Goal: Ask a question: Seek information or help from site administrators or community

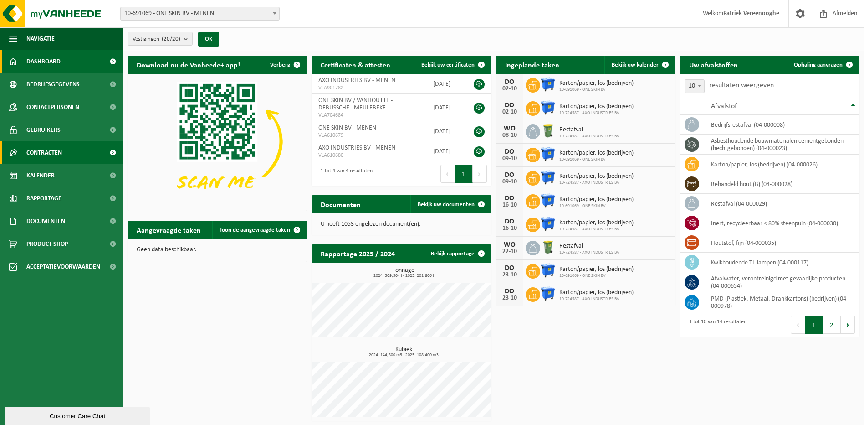
click at [54, 155] on span "Contracten" at bounding box center [44, 152] width 36 height 23
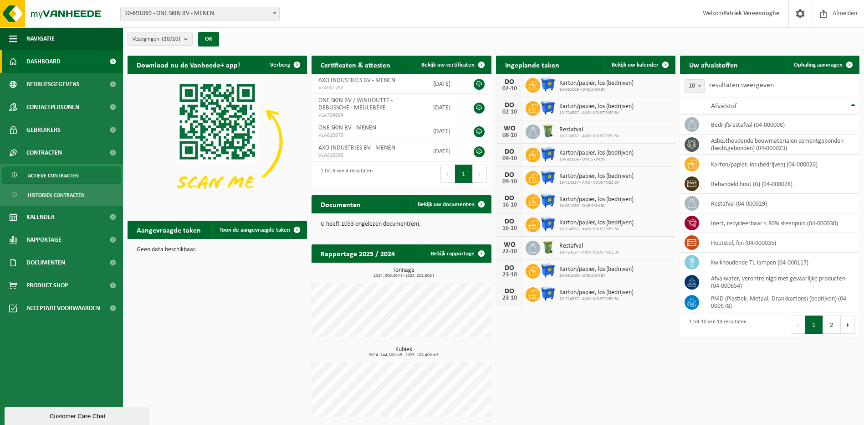
click at [52, 178] on span "Actieve contracten" at bounding box center [53, 175] width 51 height 17
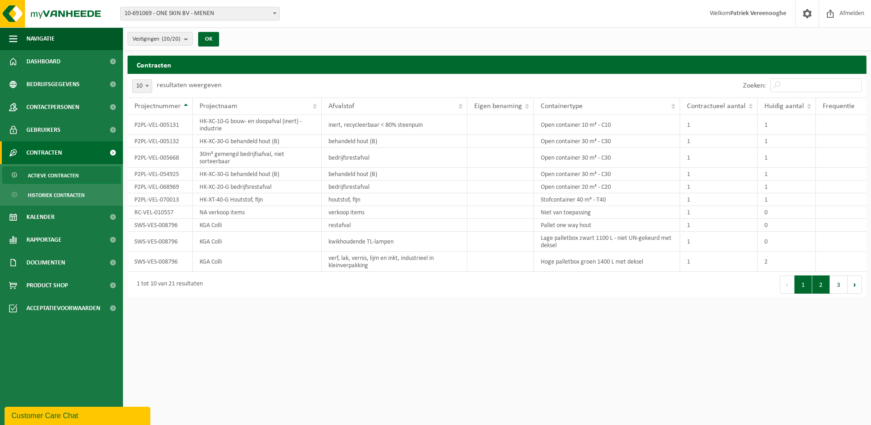
click at [819, 285] on button "2" at bounding box center [821, 284] width 18 height 18
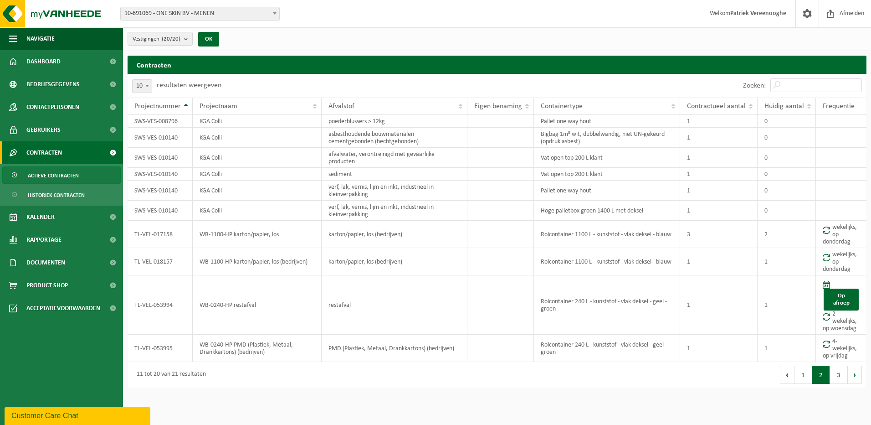
click at [839, 375] on button "3" at bounding box center [839, 374] width 18 height 18
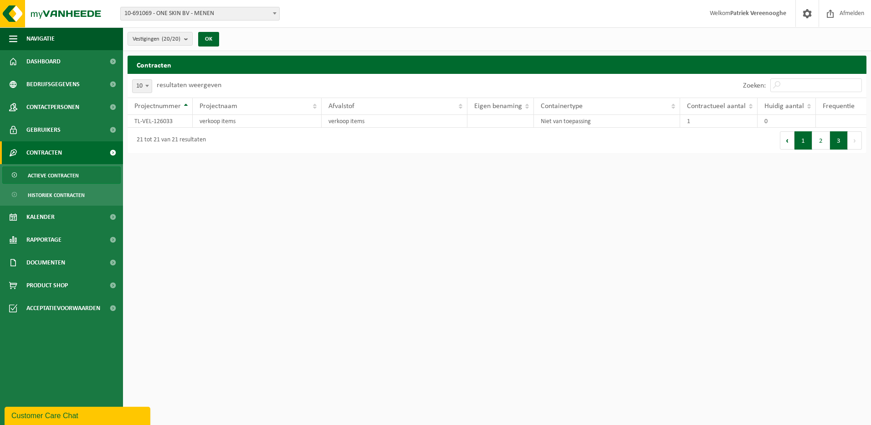
click at [802, 141] on button "1" at bounding box center [803, 140] width 18 height 18
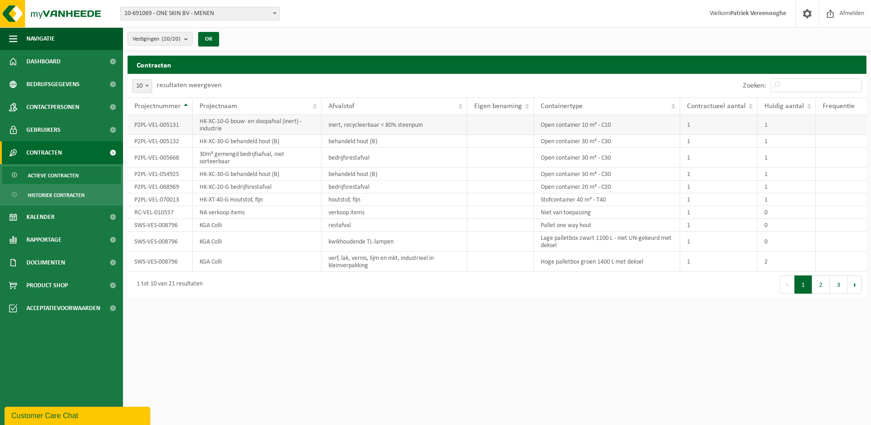
click at [609, 125] on td "Open container 10 m³ - C10" at bounding box center [607, 125] width 146 height 20
click at [485, 125] on td at bounding box center [500, 125] width 67 height 20
click at [774, 122] on td "1" at bounding box center [787, 125] width 58 height 20
click at [188, 39] on b "submit" at bounding box center [188, 38] width 8 height 13
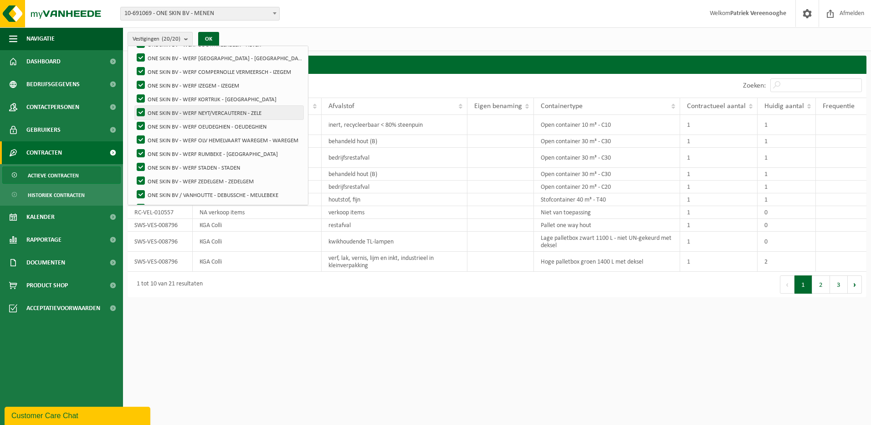
scroll to position [32, 0]
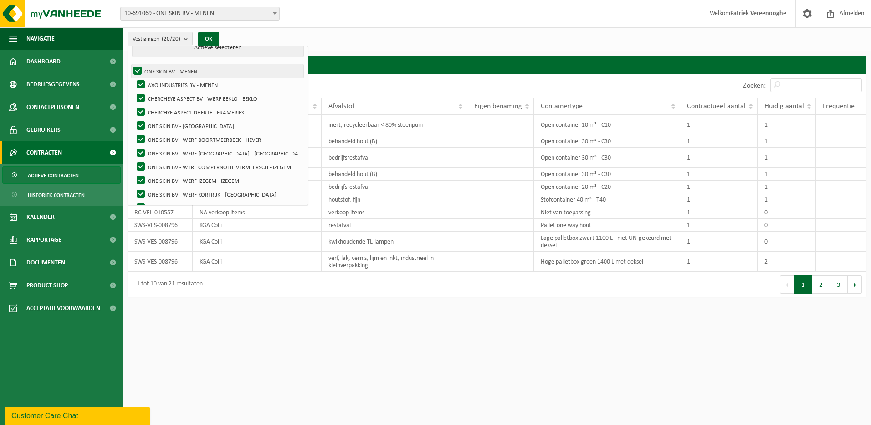
click at [137, 71] on label "ONE SKIN BV - MENEN" at bounding box center [218, 71] width 172 height 14
click at [130, 64] on input "ONE SKIN BV - MENEN" at bounding box center [130, 64] width 0 height 0
click at [137, 71] on label "ONE SKIN BV - MENEN" at bounding box center [218, 71] width 172 height 14
click at [130, 64] on input "ONE SKIN BV - MENEN" at bounding box center [130, 64] width 0 height 0
checkbox input "true"
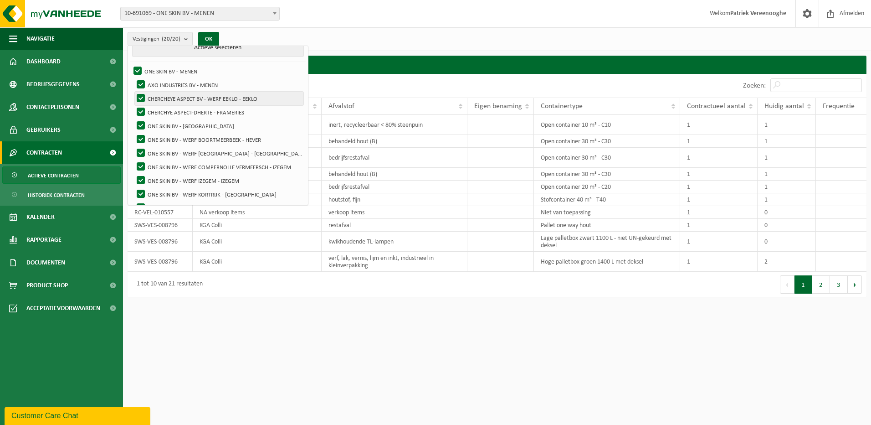
click at [141, 98] on label "CHERCHEYE ASPECT BV - WERF EEKLO - EEKLO" at bounding box center [219, 99] width 169 height 14
click at [133, 92] on input "CHERCHEYE ASPECT BV - WERF EEKLO - EEKLO" at bounding box center [133, 91] width 0 height 0
checkbox input "false"
click at [142, 109] on label "CHERCHYE ASPECT-DHERTE - FRAMERIES" at bounding box center [219, 112] width 169 height 14
click at [133, 105] on input "CHERCHYE ASPECT-DHERTE - FRAMERIES" at bounding box center [133, 105] width 0 height 0
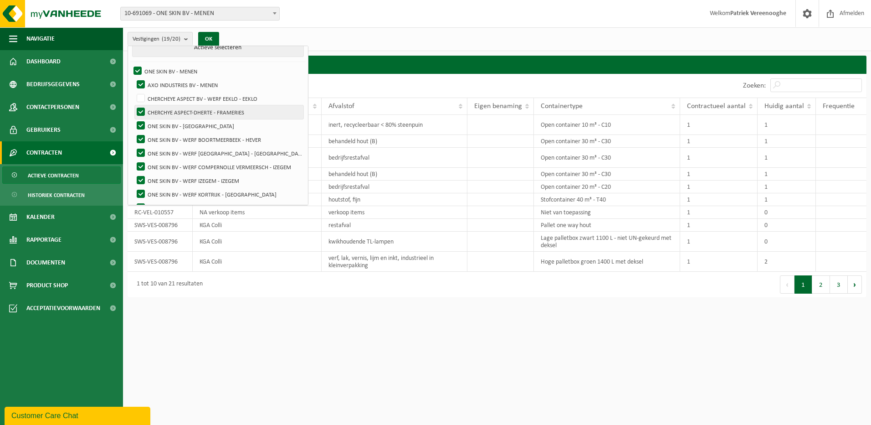
checkbox input "false"
click at [143, 124] on label "ONE SKIN BV - OOSTENDE" at bounding box center [219, 126] width 169 height 14
click at [133, 119] on input "ONE SKIN BV - OOSTENDE" at bounding box center [133, 118] width 0 height 0
checkbox input "false"
click at [138, 140] on label "ONE SKIN BV - WERF BOORTMEERBEEK - HEVER" at bounding box center [219, 140] width 169 height 14
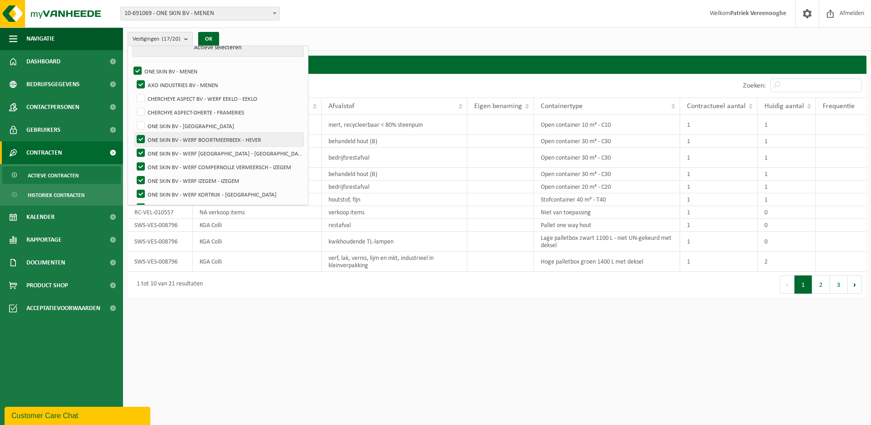
click at [133, 133] on input "ONE SKIN BV - WERF BOORTMEERBEEK - HEVER" at bounding box center [133, 132] width 0 height 0
checkbox input "false"
click at [140, 156] on label "ONE SKIN BV - WERF BRUGGE - BRUGGE" at bounding box center [219, 153] width 169 height 14
click at [133, 146] on input "ONE SKIN BV - WERF BRUGGE - BRUGGE" at bounding box center [133, 146] width 0 height 0
checkbox input "false"
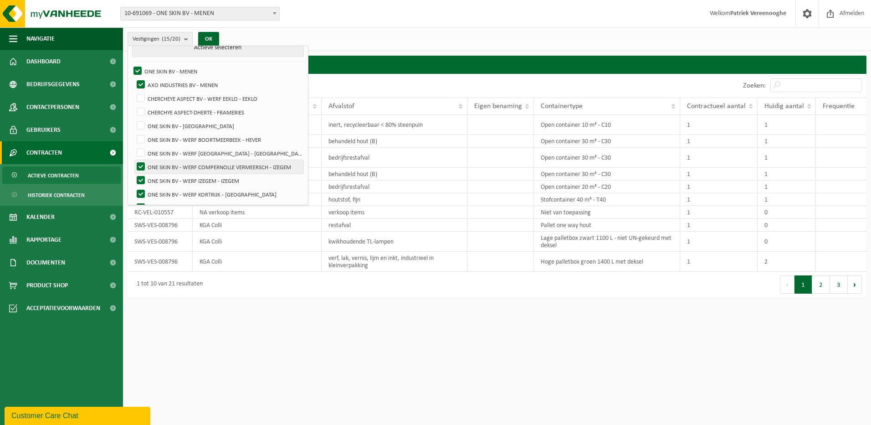
click at [142, 166] on label "ONE SKIN BV - WERF COMPERNOLLE VERMEERSCH - IZEGEM" at bounding box center [219, 167] width 169 height 14
click at [133, 160] on input "ONE SKIN BV - WERF COMPERNOLLE VERMEERSCH - IZEGEM" at bounding box center [133, 159] width 0 height 0
checkbox input "false"
click at [140, 179] on label "ONE SKIN BV - WERF IZEGEM - IZEGEM" at bounding box center [219, 181] width 169 height 14
click at [133, 174] on input "ONE SKIN BV - WERF IZEGEM - IZEGEM" at bounding box center [133, 173] width 0 height 0
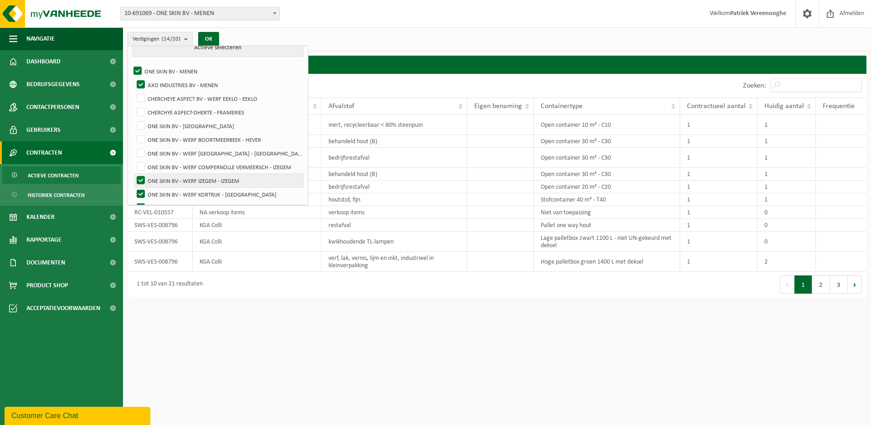
checkbox input "false"
drag, startPoint x: 143, startPoint y: 193, endPoint x: 140, endPoint y: 187, distance: 6.7
click at [143, 192] on label "ONE SKIN BV - WERF KORTRIJK - [GEOGRAPHIC_DATA]" at bounding box center [219, 194] width 169 height 14
click at [133, 187] on input "ONE SKIN BV - WERF KORTRIJK - [GEOGRAPHIC_DATA]" at bounding box center [133, 187] width 0 height 0
checkbox input "false"
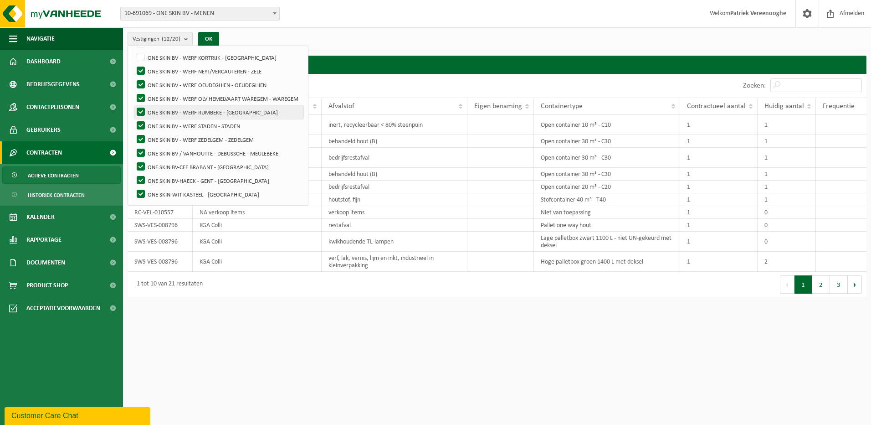
scroll to position [123, 0]
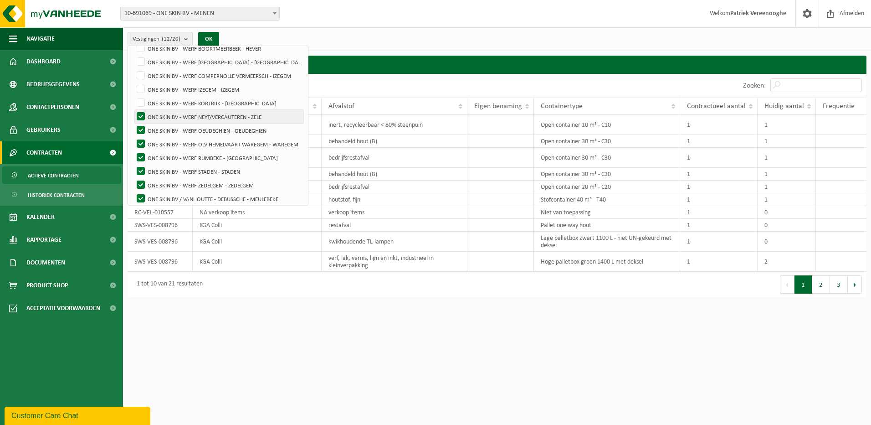
click at [140, 115] on label "ONE SKIN BV - WERF NEYT/VERCAUTEREN - ZELE" at bounding box center [219, 117] width 169 height 14
click at [133, 110] on input "ONE SKIN BV - WERF NEYT/VERCAUTEREN - ZELE" at bounding box center [133, 109] width 0 height 0
checkbox input "false"
click at [141, 129] on label "ONE SKIN BV - WERF OEUDEGHIEN - OEUDEGHIEN" at bounding box center [219, 130] width 169 height 14
click at [133, 123] on input "ONE SKIN BV - WERF OEUDEGHIEN - OEUDEGHIEN" at bounding box center [133, 123] width 0 height 0
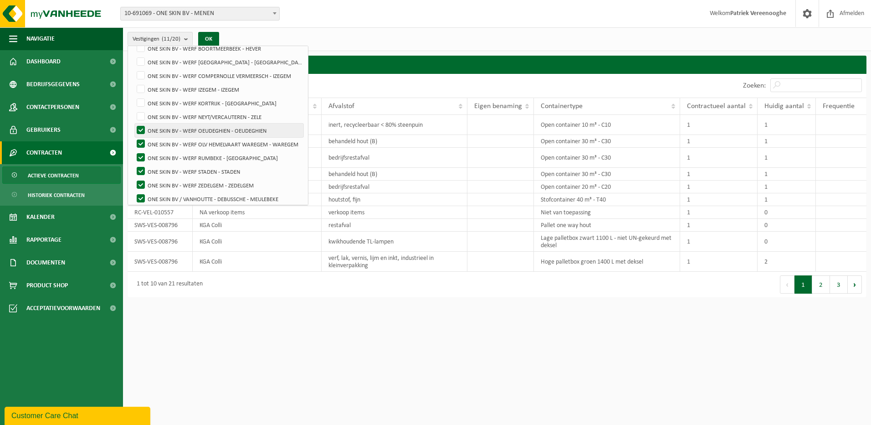
checkbox input "false"
click at [140, 143] on label "ONE SKIN BV - WERF OLV HEMELVAART WAREGEM - WAREGEM" at bounding box center [219, 144] width 169 height 14
click at [133, 137] on input "ONE SKIN BV - WERF OLV HEMELVAART WAREGEM - WAREGEM" at bounding box center [133, 137] width 0 height 0
checkbox input "false"
click at [140, 154] on label "ONE SKIN BV - WERF RUMBEKE - [GEOGRAPHIC_DATA]" at bounding box center [219, 158] width 169 height 14
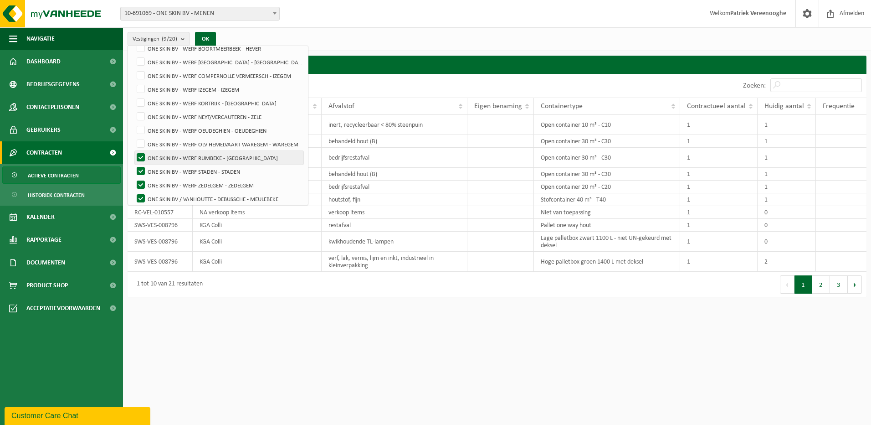
click at [133, 151] on input "ONE SKIN BV - WERF RUMBEKE - [GEOGRAPHIC_DATA]" at bounding box center [133, 150] width 0 height 0
checkbox input "false"
click at [139, 165] on label "ONE SKIN BV - WERF STADEN - STADEN" at bounding box center [219, 171] width 169 height 14
click at [133, 164] on input "ONE SKIN BV - WERF STADEN - STADEN" at bounding box center [133, 164] width 0 height 0
checkbox input "false"
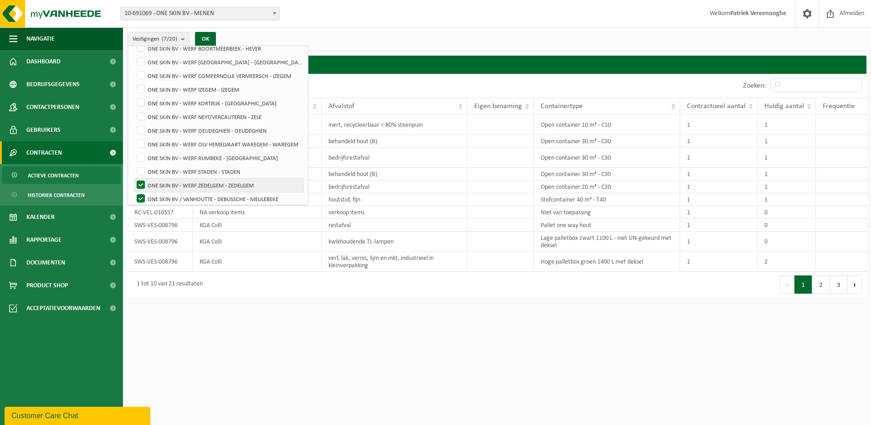
click at [140, 185] on label "ONE SKIN BV - WERF ZEDELGEM - ZEDELGEM" at bounding box center [219, 185] width 169 height 14
click at [133, 178] on input "ONE SKIN BV - WERF ZEDELGEM - ZEDELGEM" at bounding box center [133, 178] width 0 height 0
checkbox input "false"
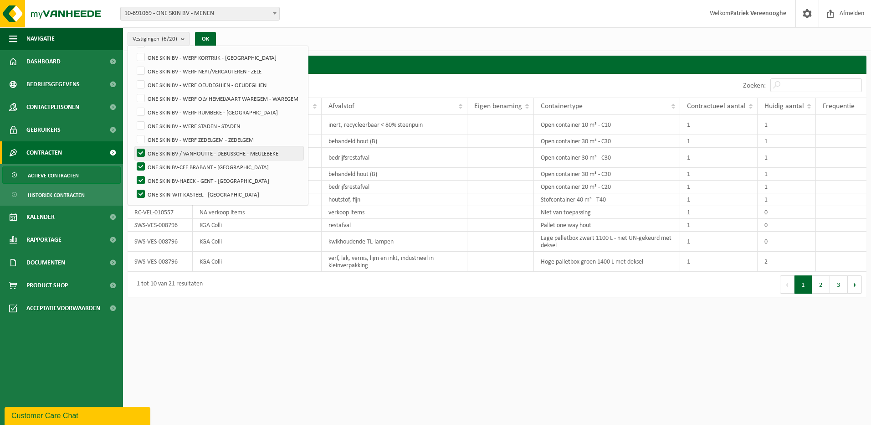
click at [138, 153] on label "ONE SKIN BV / VANHOUTTE - DEBUSSCHE - MEULEBEKE" at bounding box center [219, 153] width 169 height 14
click at [133, 146] on input "ONE SKIN BV / VANHOUTTE - DEBUSSCHE - MEULEBEKE" at bounding box center [133, 146] width 0 height 0
checkbox input "false"
click at [140, 165] on label "ONE SKIN BV-CFE BRABANT - [GEOGRAPHIC_DATA]" at bounding box center [219, 167] width 169 height 14
click at [133, 160] on input "ONE SKIN BV-CFE BRABANT - [GEOGRAPHIC_DATA]" at bounding box center [133, 159] width 0 height 0
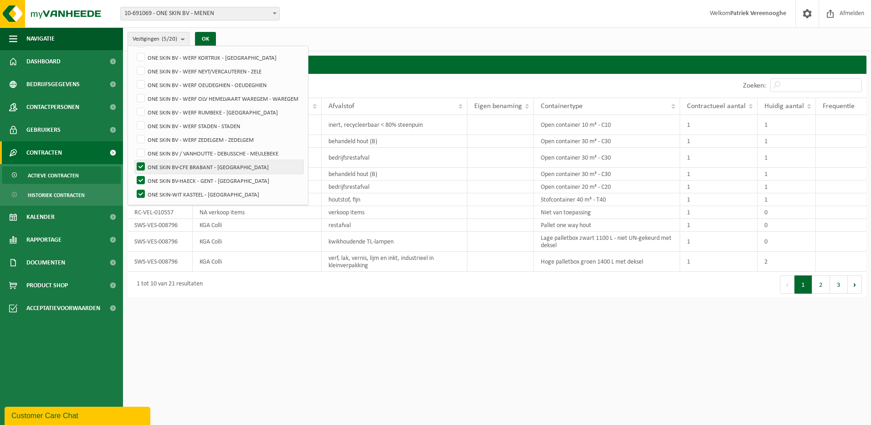
checkbox input "false"
click at [140, 178] on label "ONE SKIN BV-HAECK - GENT - [GEOGRAPHIC_DATA]" at bounding box center [219, 181] width 169 height 14
click at [133, 174] on input "ONE SKIN BV-HAECK - GENT - [GEOGRAPHIC_DATA]" at bounding box center [133, 173] width 0 height 0
checkbox input "false"
drag, startPoint x: 144, startPoint y: 194, endPoint x: 161, endPoint y: 183, distance: 20.5
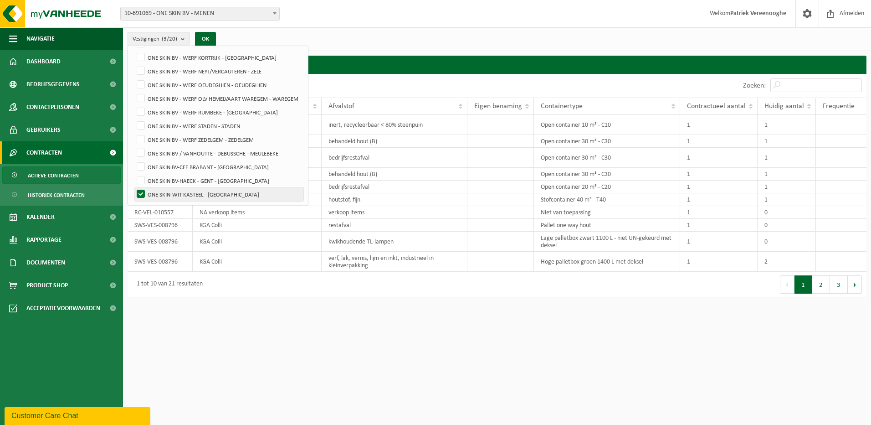
click at [143, 194] on label "ONE SKIN-WIT KASTEEL - [GEOGRAPHIC_DATA]" at bounding box center [219, 194] width 169 height 14
click at [133, 187] on input "ONE SKIN-WIT KASTEEL - [GEOGRAPHIC_DATA]" at bounding box center [133, 187] width 0 height 0
checkbox input "false"
click at [207, 35] on button "OK" at bounding box center [205, 39] width 21 height 15
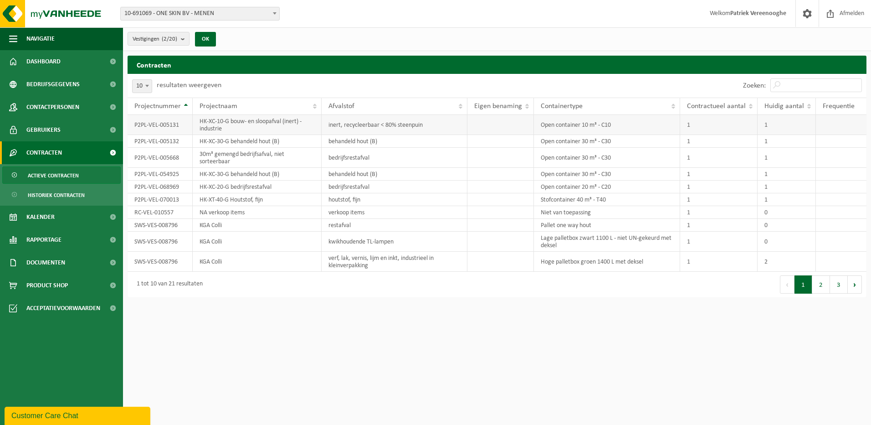
click at [169, 128] on td "P2PL-VEL-005131" at bounding box center [160, 125] width 65 height 20
drag, startPoint x: 169, startPoint y: 128, endPoint x: 235, endPoint y: 126, distance: 66.1
click at [235, 126] on td "HK-XC-10-G bouw- en sloopafval (inert) - industrie" at bounding box center [257, 125] width 129 height 20
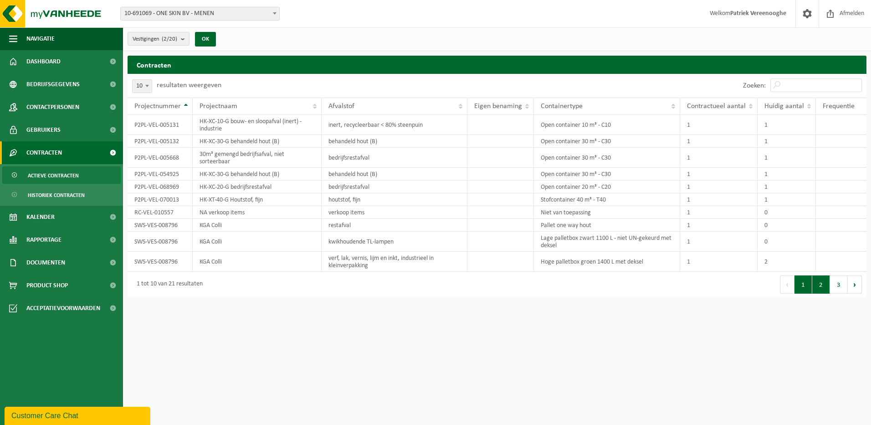
click at [820, 282] on button "2" at bounding box center [821, 284] width 18 height 18
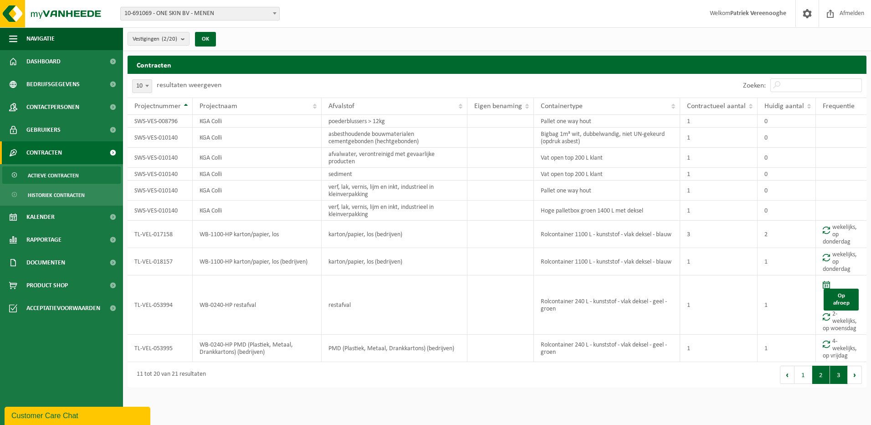
click at [839, 376] on button "3" at bounding box center [839, 374] width 18 height 18
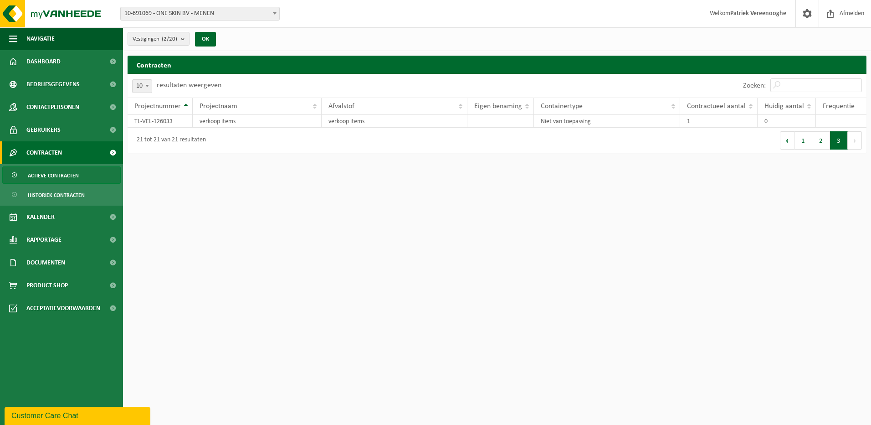
drag, startPoint x: 802, startPoint y: 141, endPoint x: 784, endPoint y: 144, distance: 18.0
click at [802, 141] on button "1" at bounding box center [803, 140] width 18 height 18
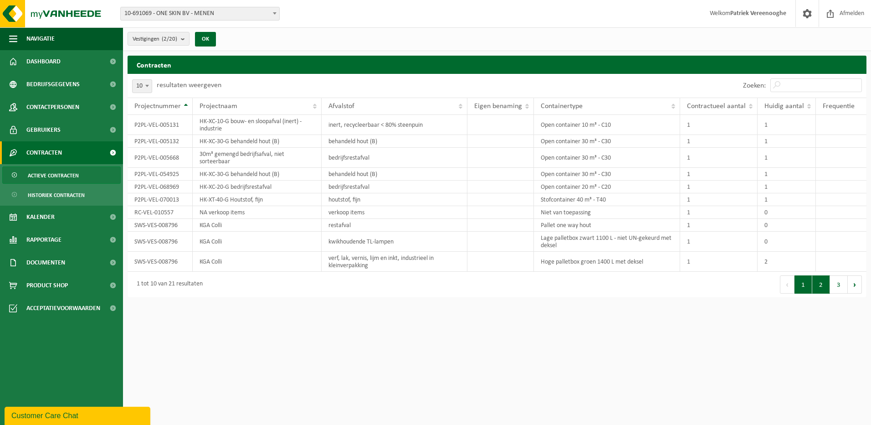
click at [823, 287] on button "2" at bounding box center [821, 284] width 18 height 18
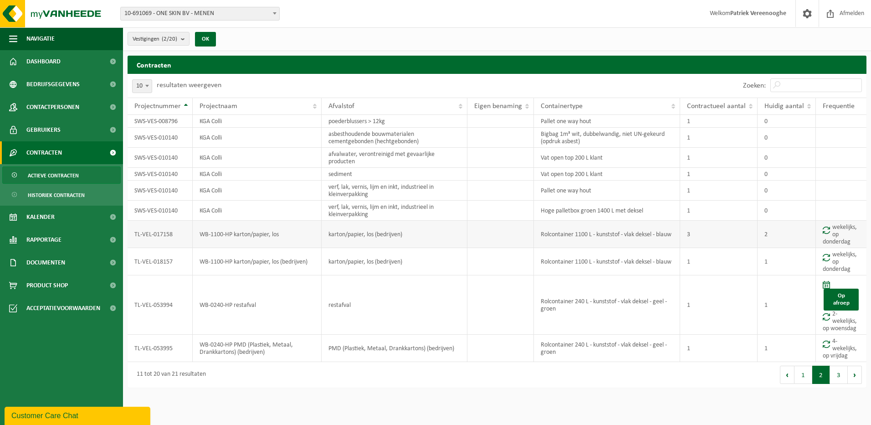
click at [538, 236] on td "Rolcontainer 1100 L - kunststof - vlak deksel - blauw" at bounding box center [607, 233] width 146 height 27
click at [338, 230] on td "karton/papier, los (bedrijven)" at bounding box center [395, 233] width 146 height 27
click at [835, 233] on td "wekelijks, op donderdag" at bounding box center [841, 233] width 51 height 27
click at [799, 374] on button "1" at bounding box center [803, 374] width 18 height 18
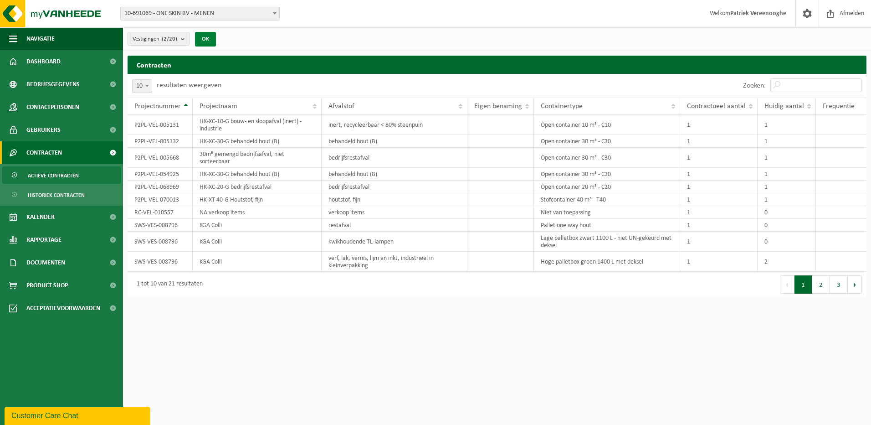
click at [210, 39] on button "OK" at bounding box center [205, 39] width 21 height 15
click at [56, 266] on span "Documenten" at bounding box center [45, 262] width 39 height 23
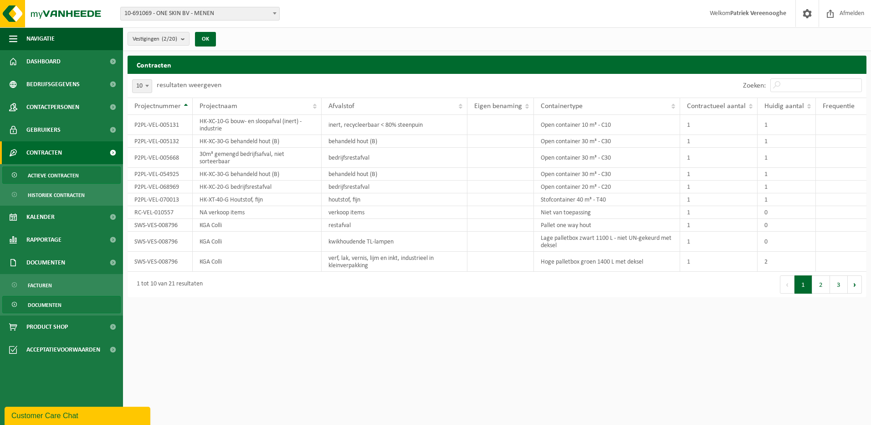
click at [51, 304] on span "Documenten" at bounding box center [45, 304] width 34 height 17
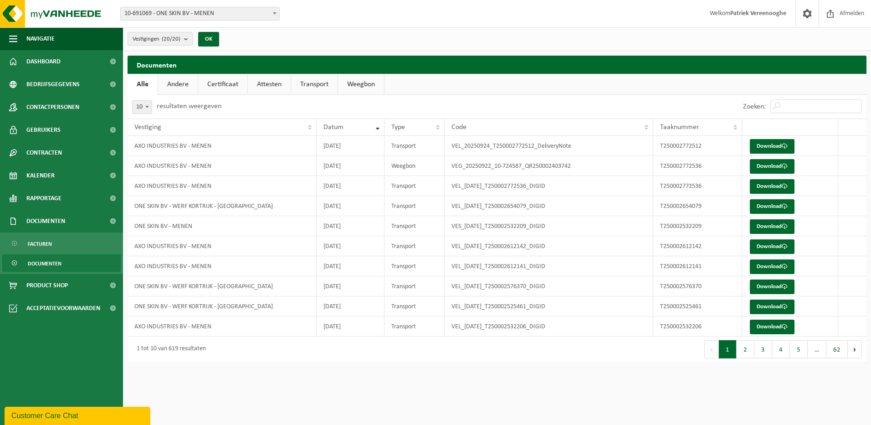
drag, startPoint x: 175, startPoint y: 84, endPoint x: 187, endPoint y: 82, distance: 12.1
click at [175, 84] on link "Andere" at bounding box center [178, 84] width 40 height 21
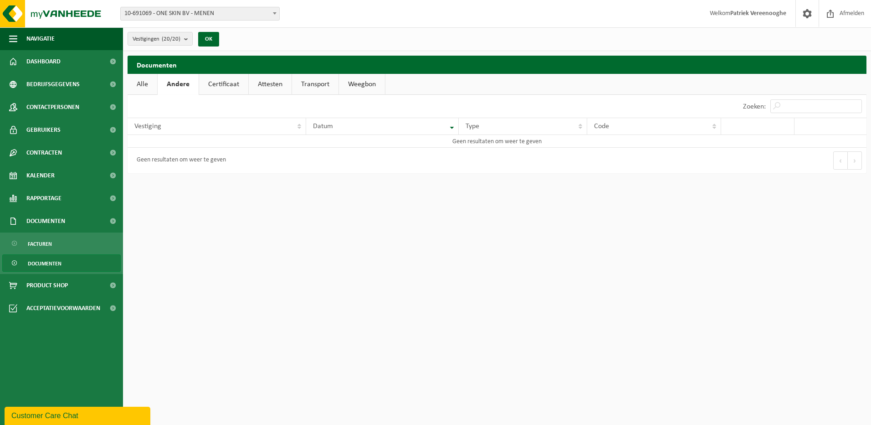
click at [230, 82] on link "Certificaat" at bounding box center [223, 84] width 49 height 21
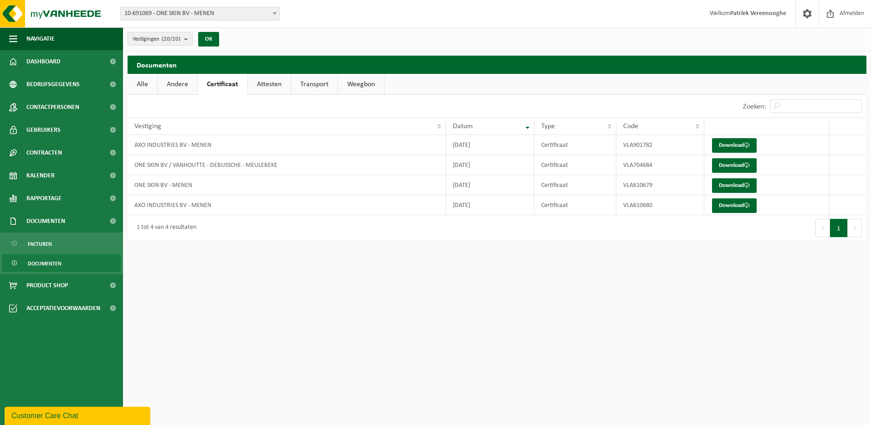
click at [261, 83] on link "Attesten" at bounding box center [269, 84] width 43 height 21
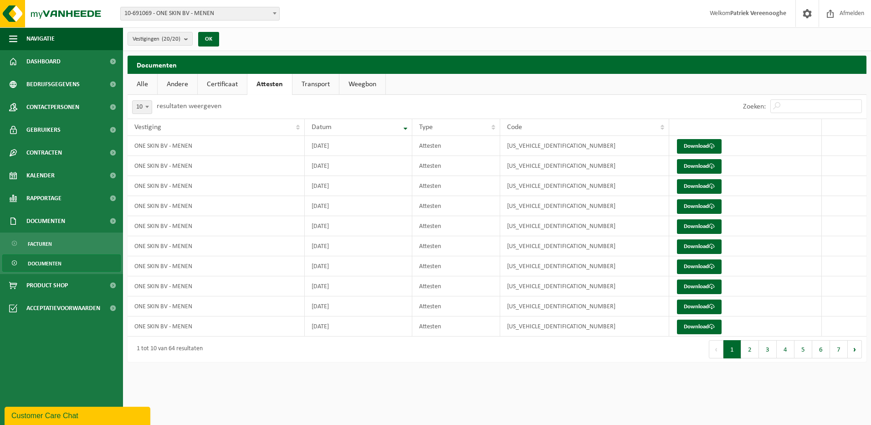
click at [310, 81] on link "Transport" at bounding box center [315, 84] width 46 height 21
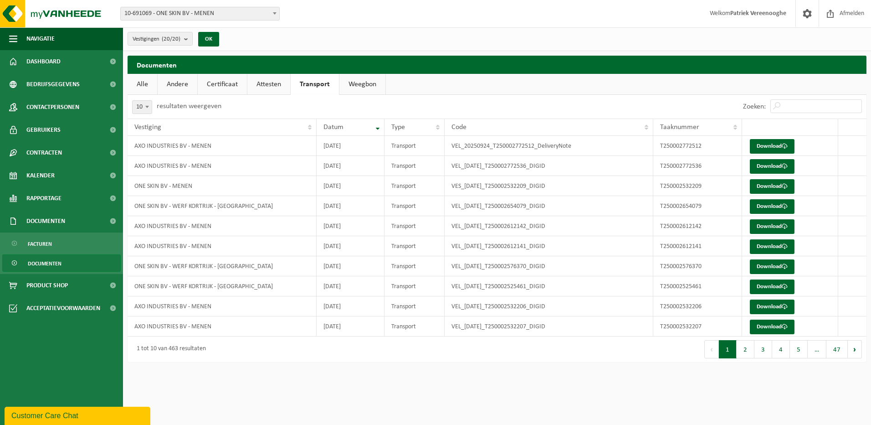
click at [361, 84] on link "Weegbon" at bounding box center [362, 84] width 46 height 21
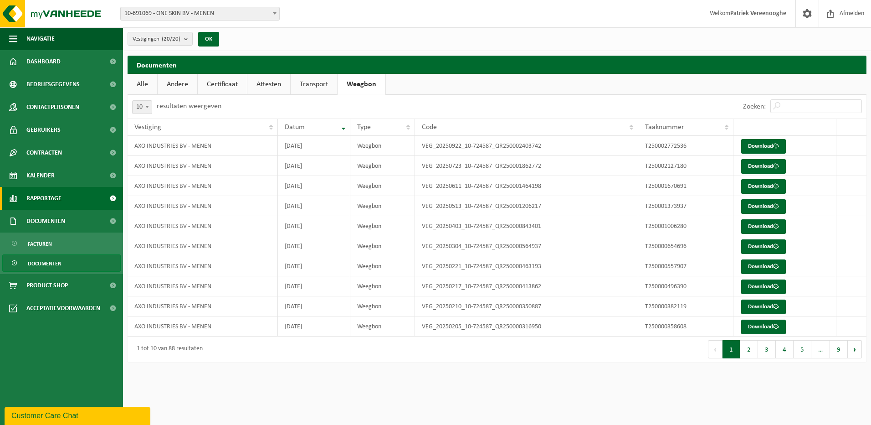
click at [53, 198] on span "Rapportage" at bounding box center [43, 198] width 35 height 23
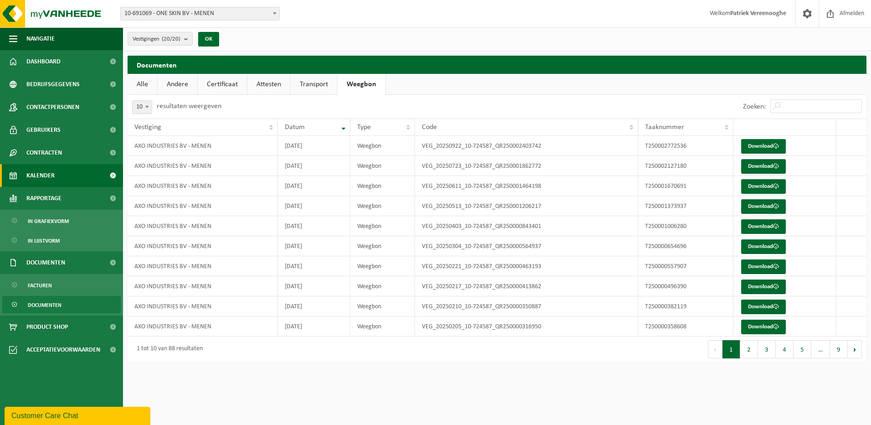
click at [42, 175] on span "Kalender" at bounding box center [40, 175] width 28 height 23
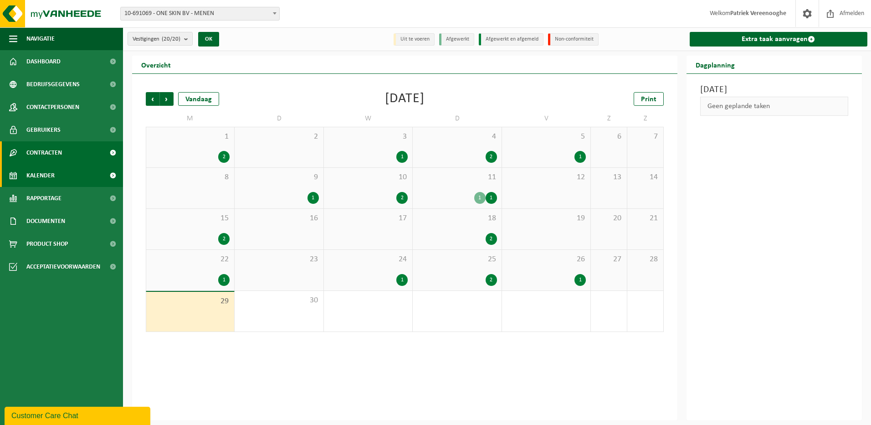
click at [44, 150] on span "Contracten" at bounding box center [44, 152] width 36 height 23
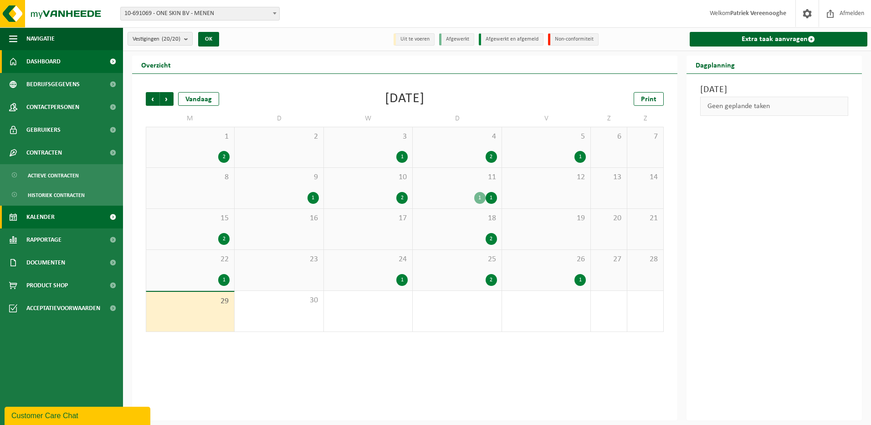
click at [57, 59] on span "Dashboard" at bounding box center [43, 61] width 34 height 23
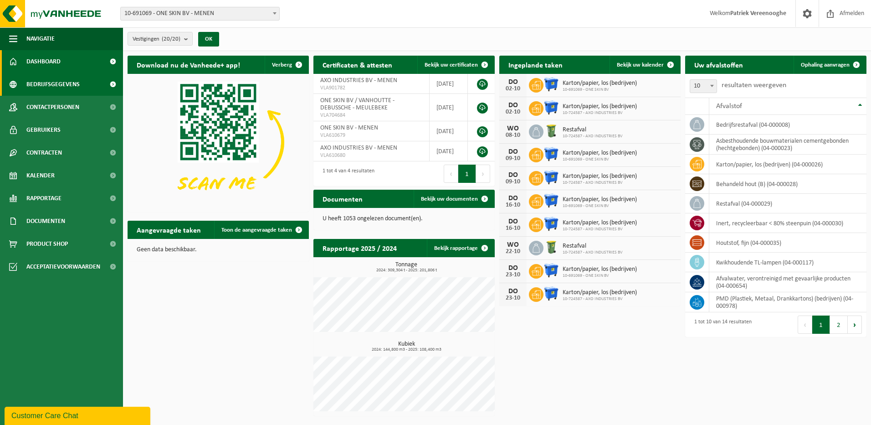
click at [44, 86] on span "Bedrijfsgegevens" at bounding box center [52, 84] width 53 height 23
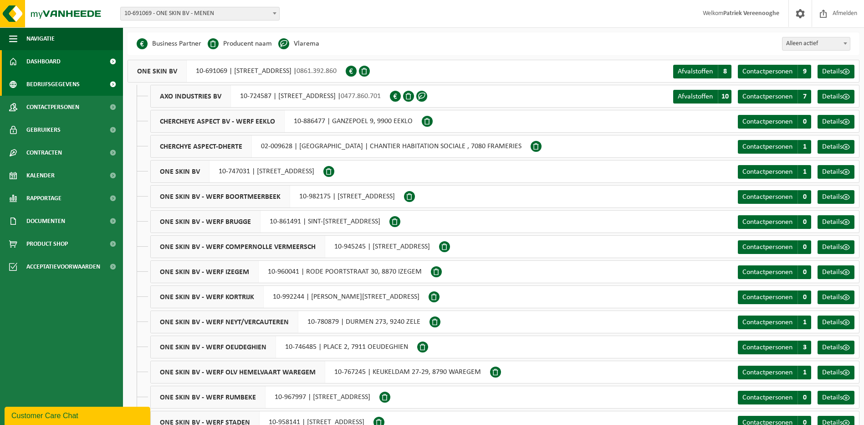
click at [51, 63] on span "Dashboard" at bounding box center [43, 61] width 34 height 23
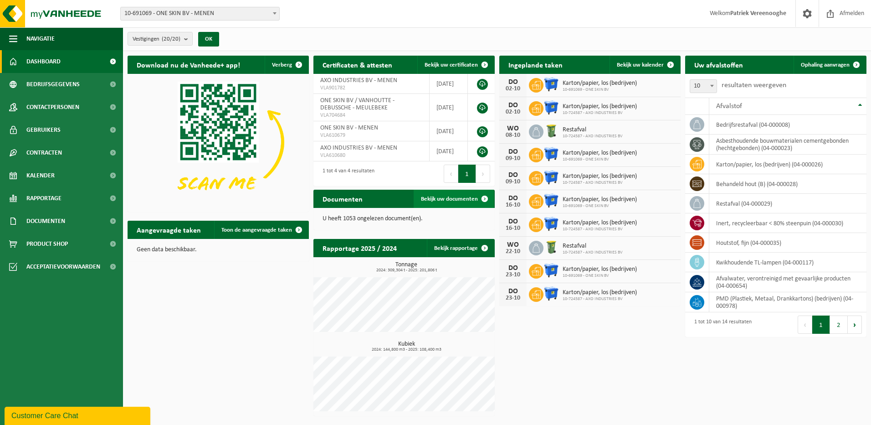
click at [467, 199] on span "Bekijk uw documenten" at bounding box center [449, 199] width 57 height 6
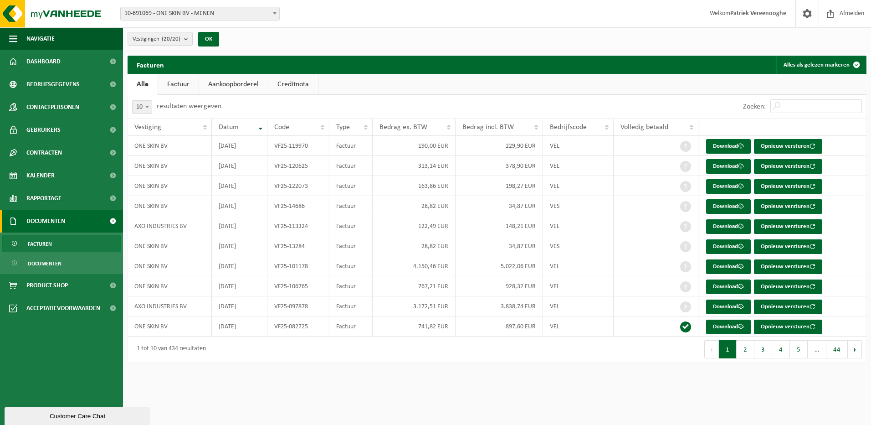
click at [176, 83] on link "Factuur" at bounding box center [178, 84] width 41 height 21
click at [232, 83] on link "Aankoopborderel" at bounding box center [234, 84] width 69 height 21
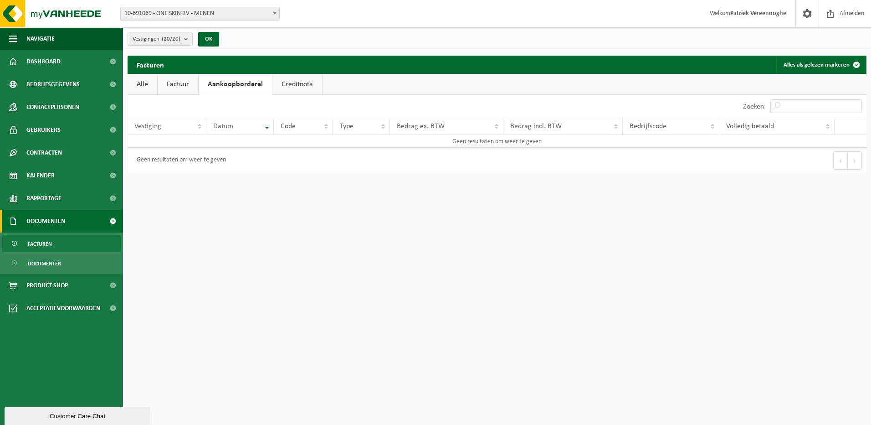
click at [291, 84] on link "Creditnota" at bounding box center [297, 84] width 50 height 21
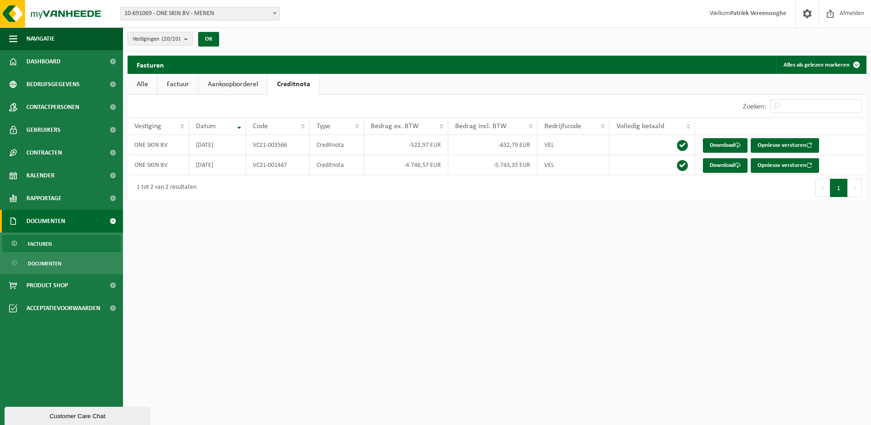
click at [139, 82] on link "Alle" at bounding box center [143, 84] width 30 height 21
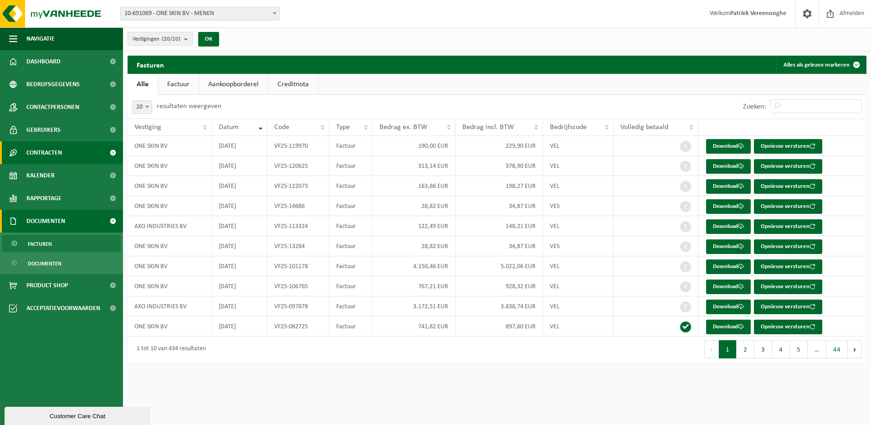
click at [45, 153] on span "Contracten" at bounding box center [44, 152] width 36 height 23
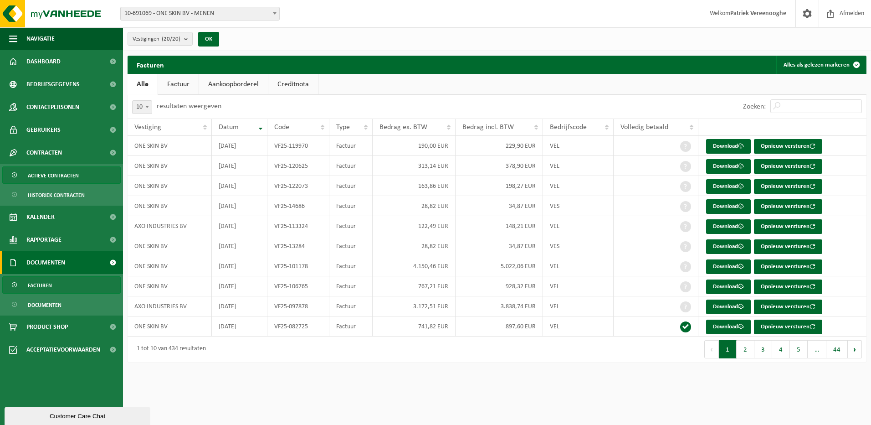
click at [44, 174] on span "Actieve contracten" at bounding box center [53, 175] width 51 height 17
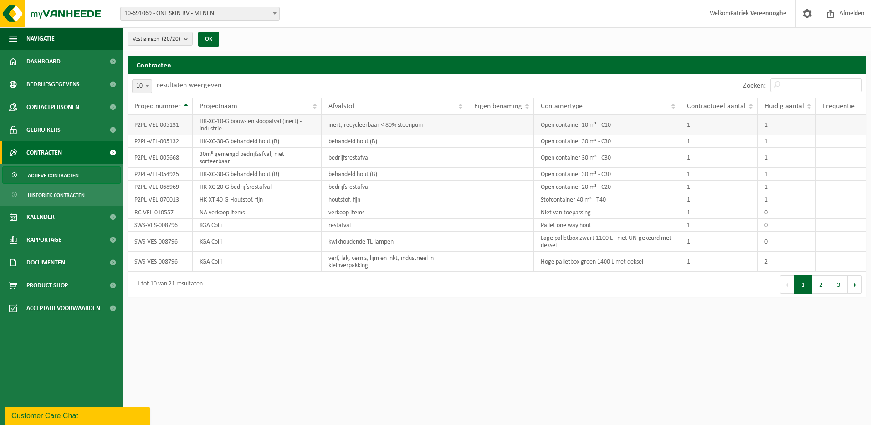
click at [147, 128] on td "P2PL-VEL-005131" at bounding box center [160, 125] width 65 height 20
click at [146, 127] on td "P2PL-VEL-005131" at bounding box center [160, 125] width 65 height 20
click at [212, 128] on td "HK-XC-10-G bouw- en sloopafval (inert) - industrie" at bounding box center [257, 125] width 129 height 20
click at [346, 125] on td "inert, recycleerbaar < 80% steenpuin" at bounding box center [395, 125] width 146 height 20
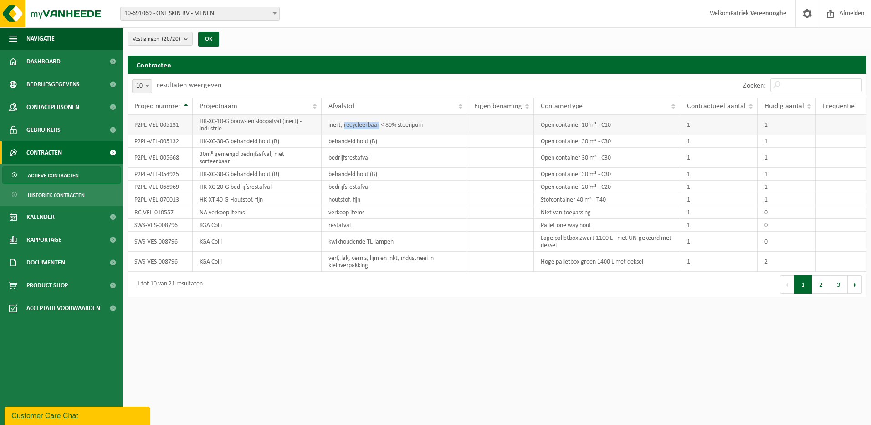
click at [347, 125] on td "inert, recycleerbaar < 80% steenpuin" at bounding box center [395, 125] width 146 height 20
click at [562, 126] on td "Open container 10 m³ - C10" at bounding box center [607, 125] width 146 height 20
click at [563, 125] on td "Open container 10 m³ - C10" at bounding box center [607, 125] width 146 height 20
click at [690, 123] on td "1" at bounding box center [718, 125] width 77 height 20
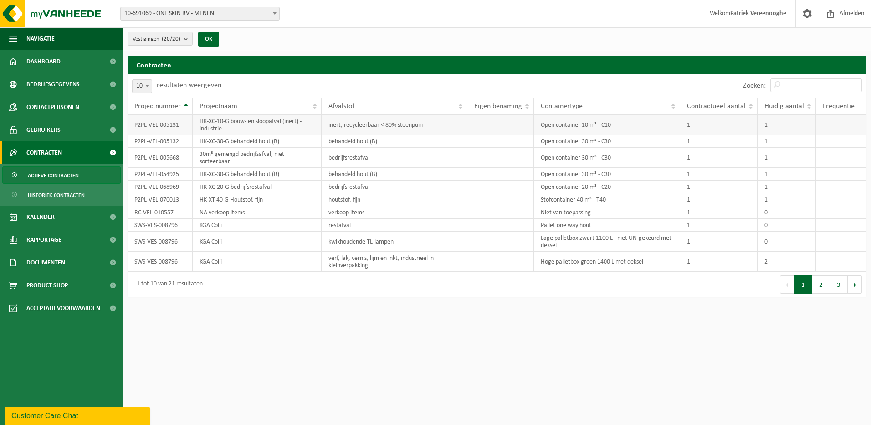
drag, startPoint x: 690, startPoint y: 123, endPoint x: 769, endPoint y: 126, distance: 79.7
click at [769, 126] on td "1" at bounding box center [787, 125] width 58 height 20
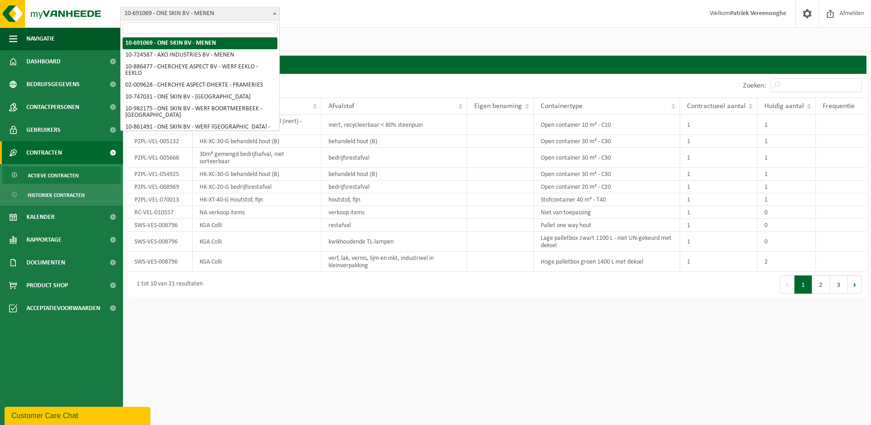
click at [275, 12] on b at bounding box center [275, 13] width 4 height 2
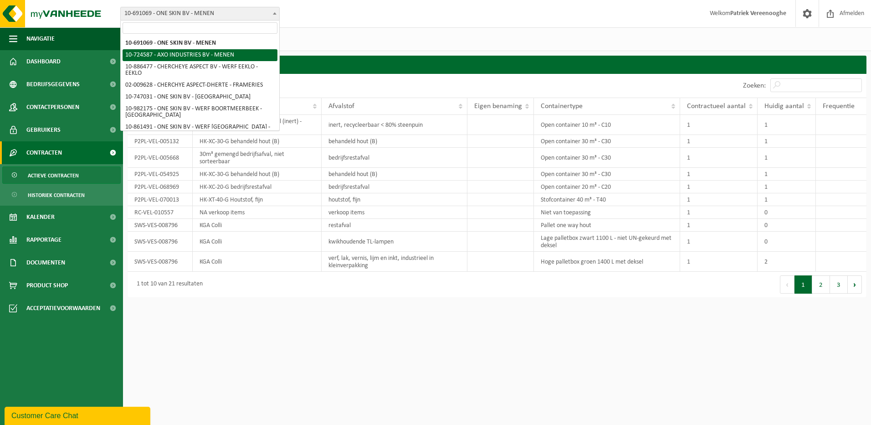
select select "19172"
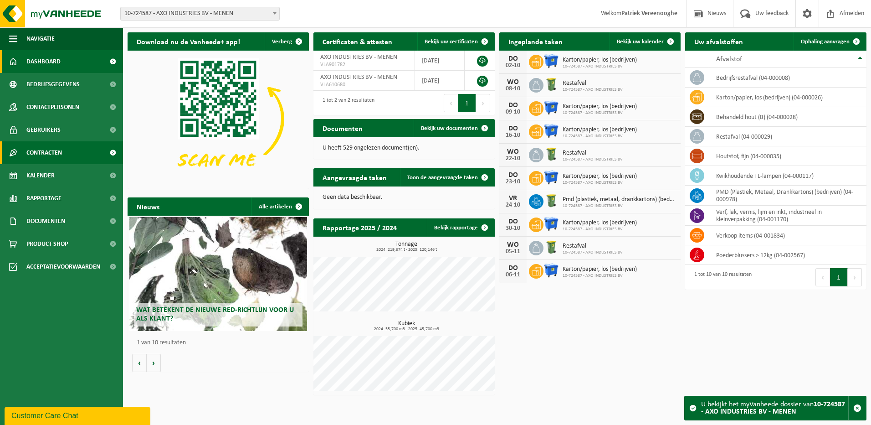
click at [47, 152] on span "Contracten" at bounding box center [44, 152] width 36 height 23
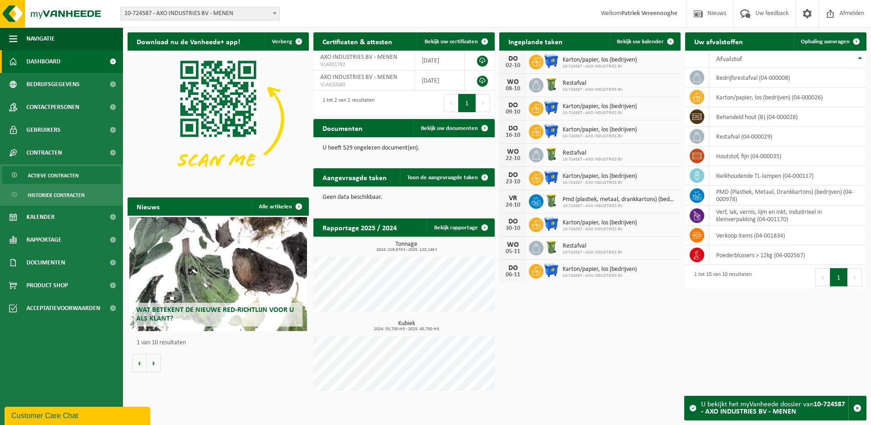
click at [59, 179] on span "Actieve contracten" at bounding box center [53, 175] width 51 height 17
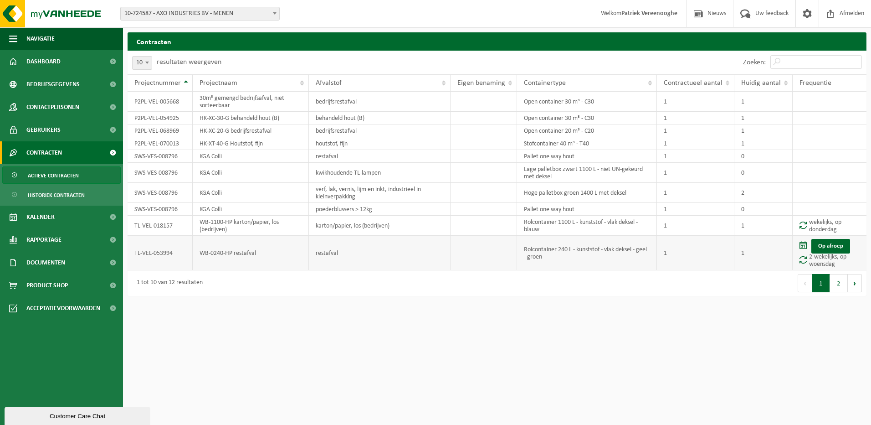
click at [233, 256] on td "WB-0240-HP restafval" at bounding box center [251, 253] width 116 height 35
click at [835, 244] on link "Op afroep" at bounding box center [830, 246] width 39 height 15
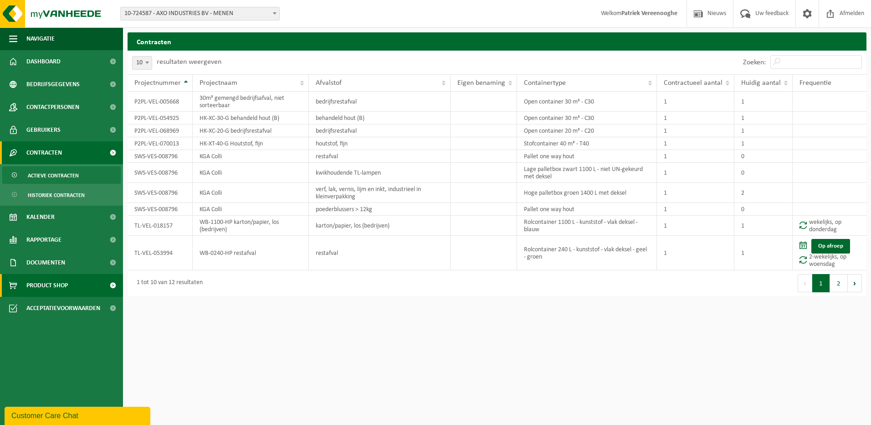
click at [53, 285] on span "Product Shop" at bounding box center [46, 285] width 41 height 23
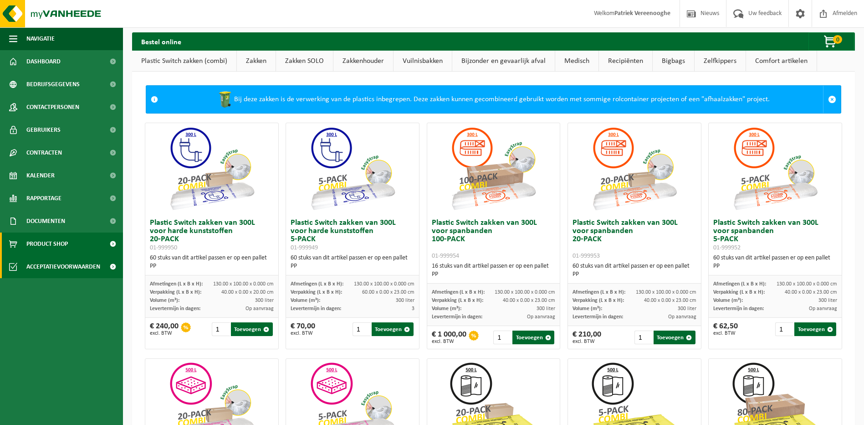
click at [48, 266] on span "Acceptatievoorwaarden" at bounding box center [63, 266] width 74 height 23
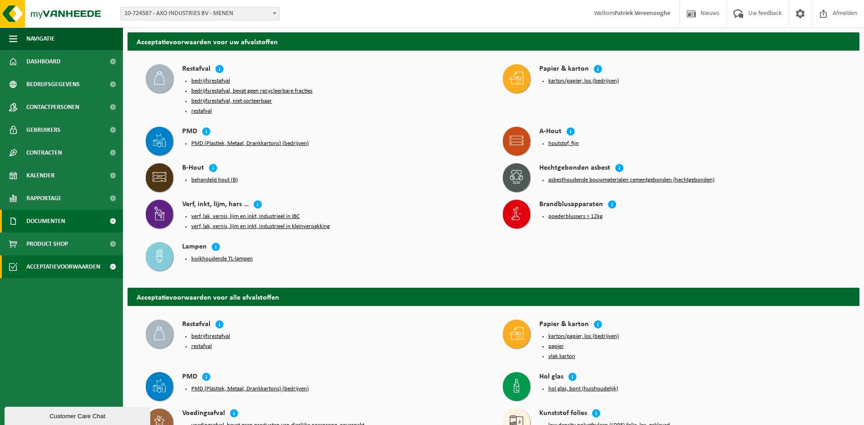
click at [47, 220] on span "Documenten" at bounding box center [45, 221] width 39 height 23
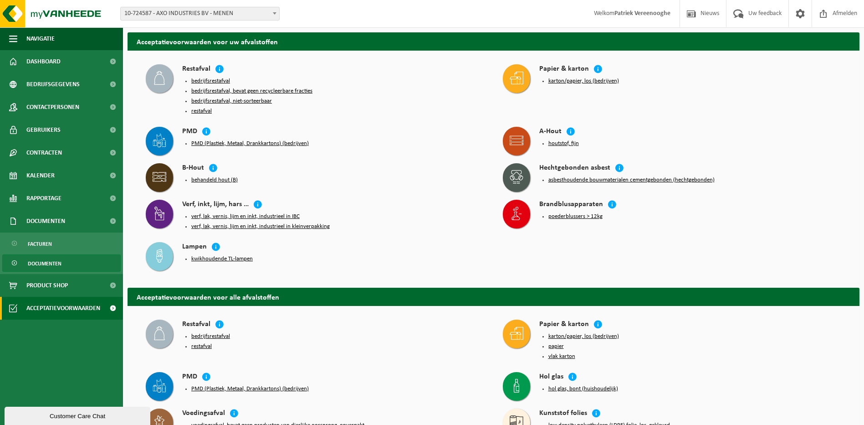
click at [45, 263] on span "Documenten" at bounding box center [45, 263] width 34 height 17
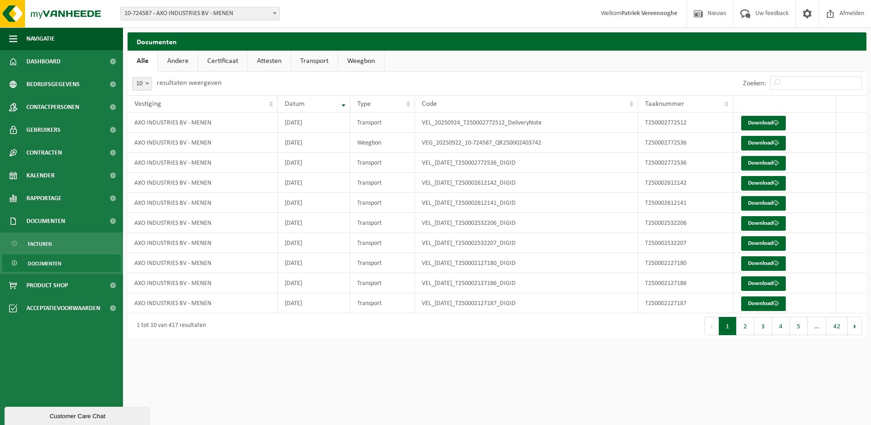
click at [174, 59] on link "Andere" at bounding box center [178, 61] width 40 height 21
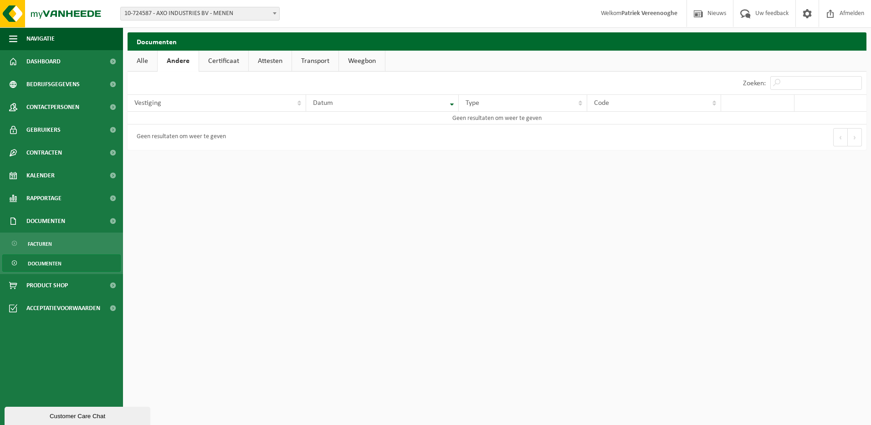
click at [175, 59] on link "Andere" at bounding box center [178, 61] width 41 height 21
click at [52, 220] on span "Documenten" at bounding box center [45, 221] width 39 height 23
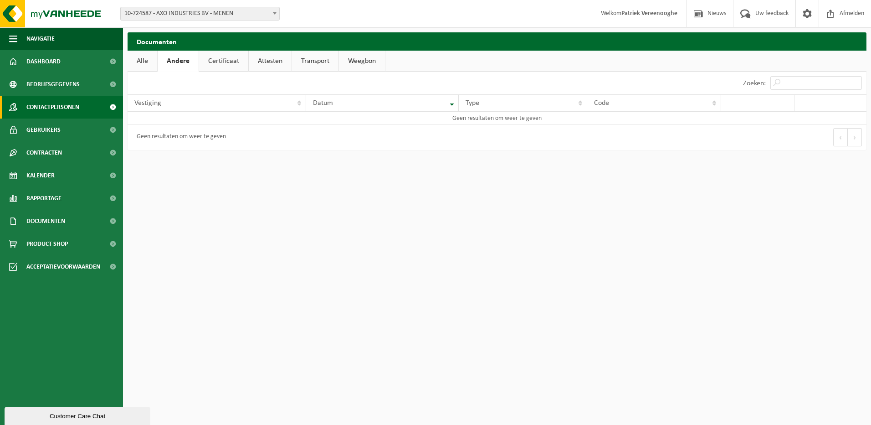
click at [56, 106] on span "Contactpersonen" at bounding box center [52, 107] width 53 height 23
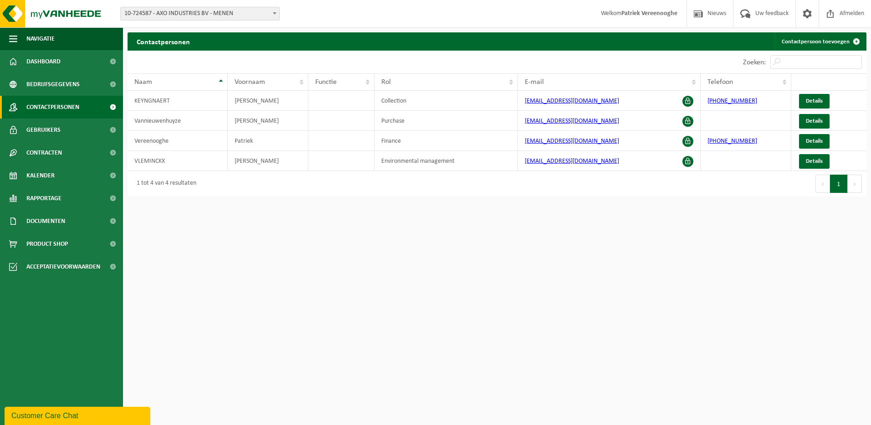
click at [42, 108] on span "Contactpersonen" at bounding box center [52, 107] width 53 height 23
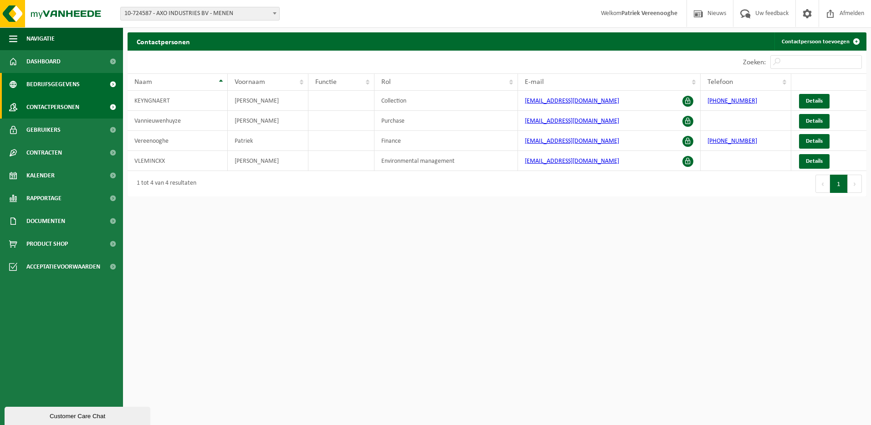
click at [56, 86] on span "Bedrijfsgegevens" at bounding box center [52, 84] width 53 height 23
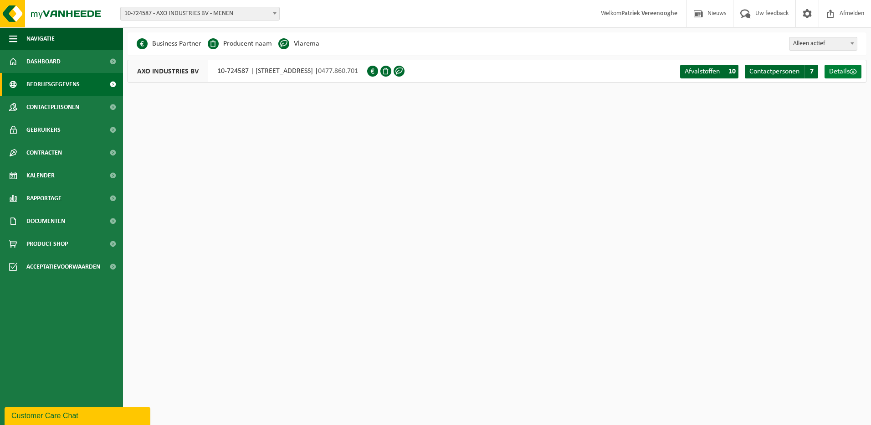
click at [842, 73] on span "Details" at bounding box center [839, 71] width 20 height 7
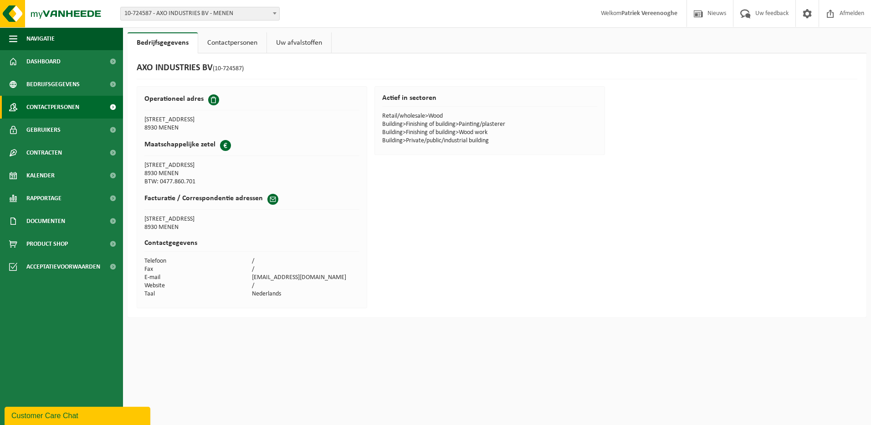
drag, startPoint x: 41, startPoint y: 103, endPoint x: 37, endPoint y: 100, distance: 5.2
click at [40, 102] on span "Contactpersonen" at bounding box center [52, 107] width 53 height 23
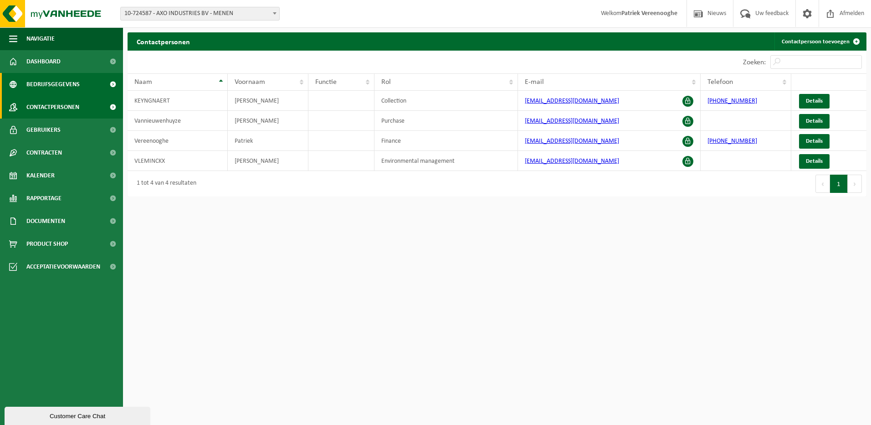
click at [54, 85] on span "Bedrijfsgegevens" at bounding box center [52, 84] width 53 height 23
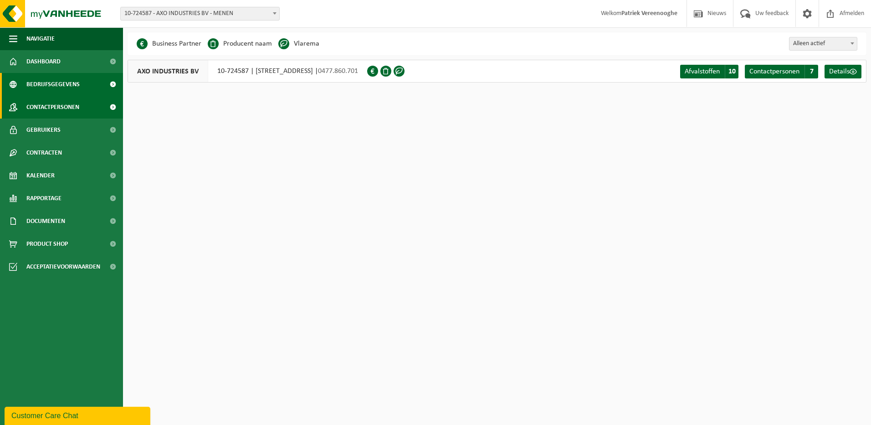
click at [72, 105] on span "Contactpersonen" at bounding box center [52, 107] width 53 height 23
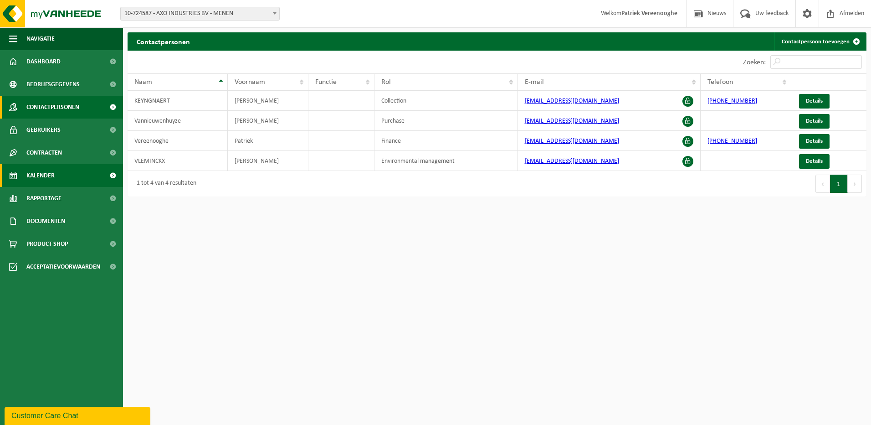
click at [45, 171] on span "Kalender" at bounding box center [40, 175] width 28 height 23
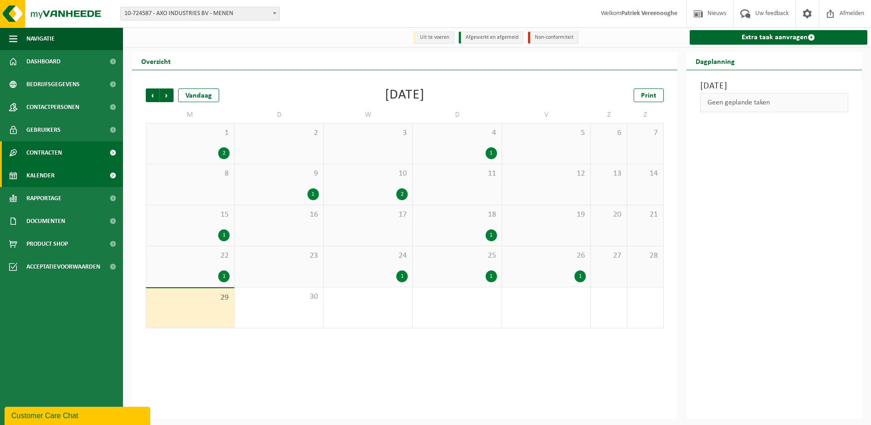
click at [58, 154] on span "Contracten" at bounding box center [44, 152] width 36 height 23
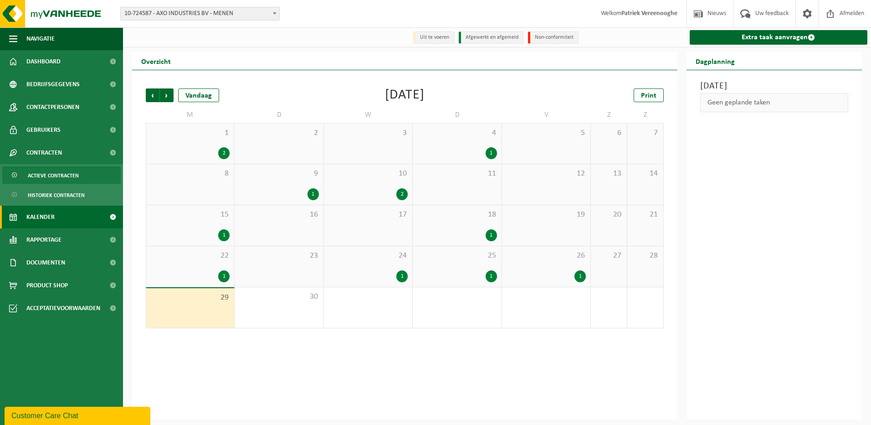
click at [61, 176] on span "Actieve contracten" at bounding box center [53, 175] width 51 height 17
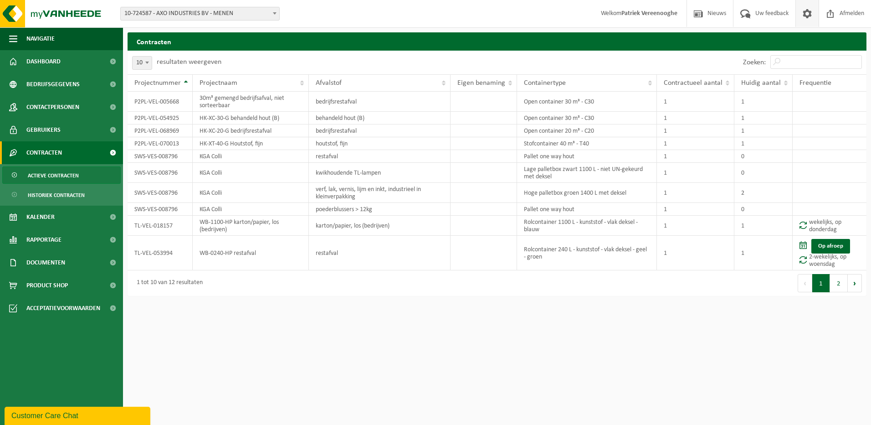
click at [807, 13] on span at bounding box center [807, 13] width 14 height 27
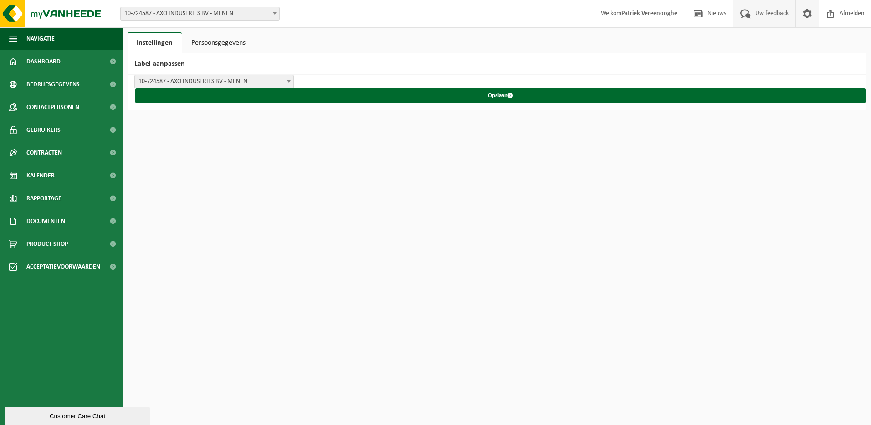
click at [771, 15] on span "Uw feedback" at bounding box center [772, 13] width 38 height 27
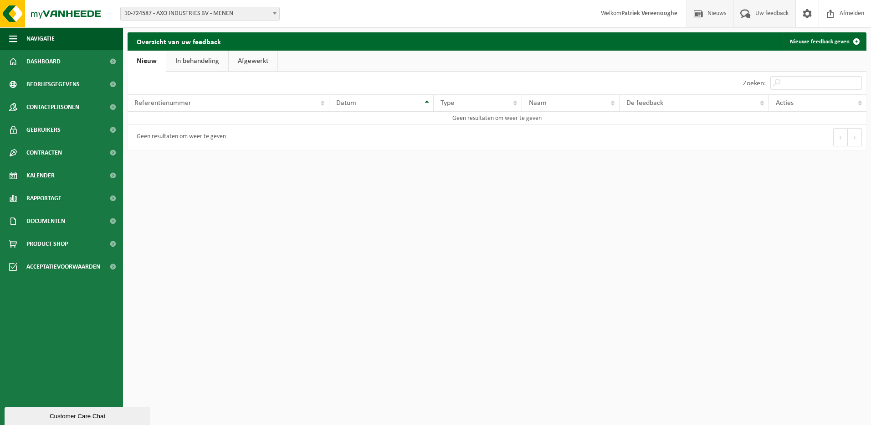
click at [712, 12] on span "Nieuws" at bounding box center [716, 13] width 23 height 27
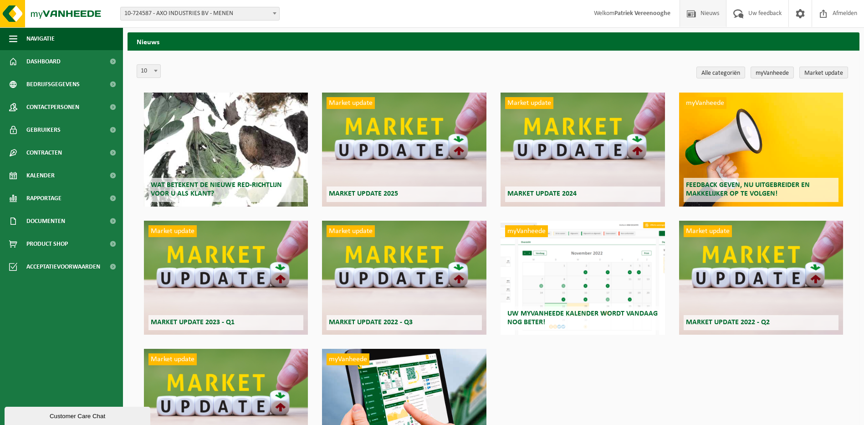
click at [642, 13] on strong "Patriek Vereenooghe" at bounding box center [642, 13] width 56 height 7
click at [752, 12] on span "Uw feedback" at bounding box center [765, 13] width 38 height 27
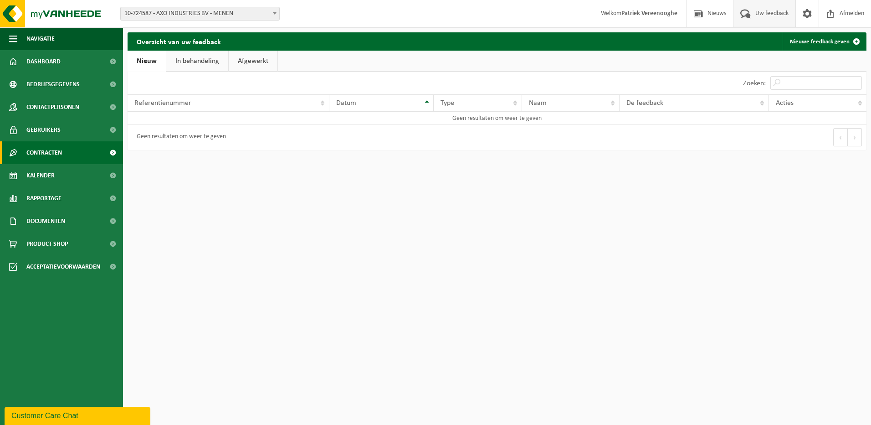
click at [43, 155] on span "Contracten" at bounding box center [44, 152] width 36 height 23
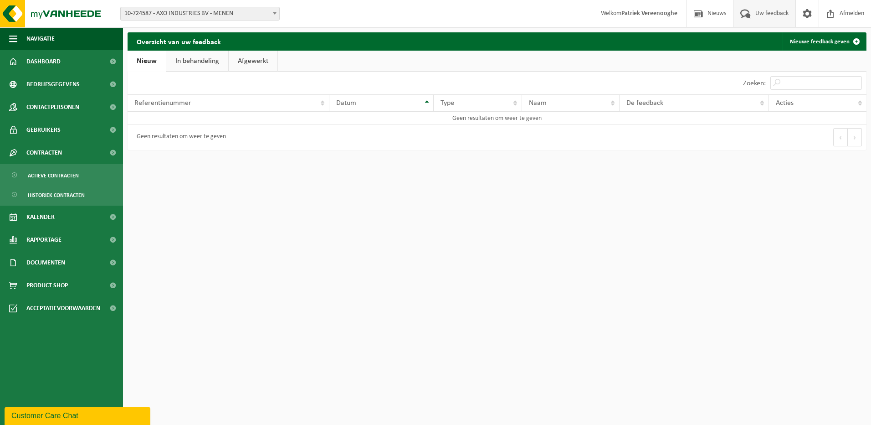
click at [57, 415] on div "Customer Care Chat" at bounding box center [77, 415] width 132 height 11
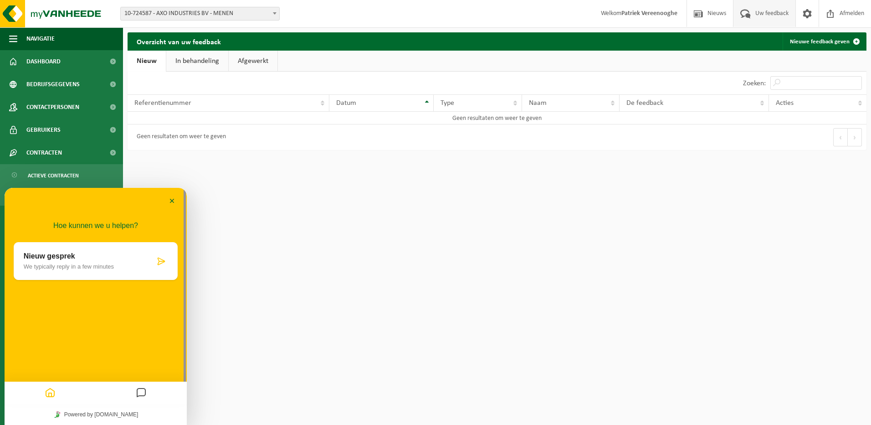
click at [78, 259] on p "Nieuw gesprek" at bounding box center [89, 256] width 131 height 8
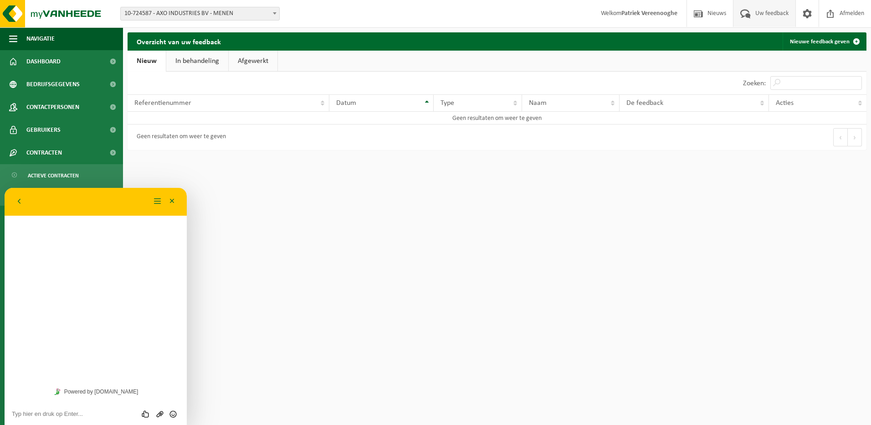
click at [58, 252] on div "Hoe kunnen we u helpen? Nieuw gesprek We typically reply in a few minutes" at bounding box center [96, 284] width 182 height 193
click at [156, 203] on button "Menu" at bounding box center [157, 202] width 15 height 14
click at [45, 279] on div "Hoe kunnen we u helpen? Nieuw gesprek We typically reply in a few minutes" at bounding box center [96, 284] width 182 height 193
click at [78, 241] on div "Hoe kunnen we u helpen? Nieuw gesprek We typically reply in a few minutes" at bounding box center [96, 284] width 182 height 193
click at [22, 202] on button "Terug" at bounding box center [19, 202] width 15 height 14
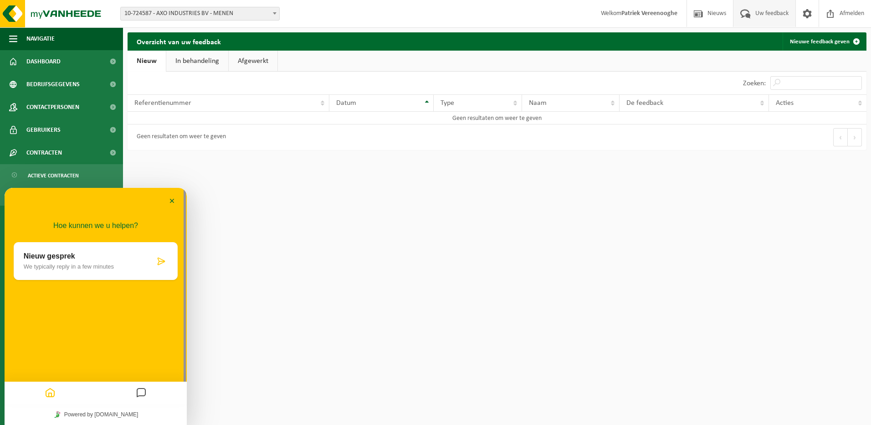
click at [44, 256] on p "Nieuw gesprek" at bounding box center [89, 256] width 131 height 8
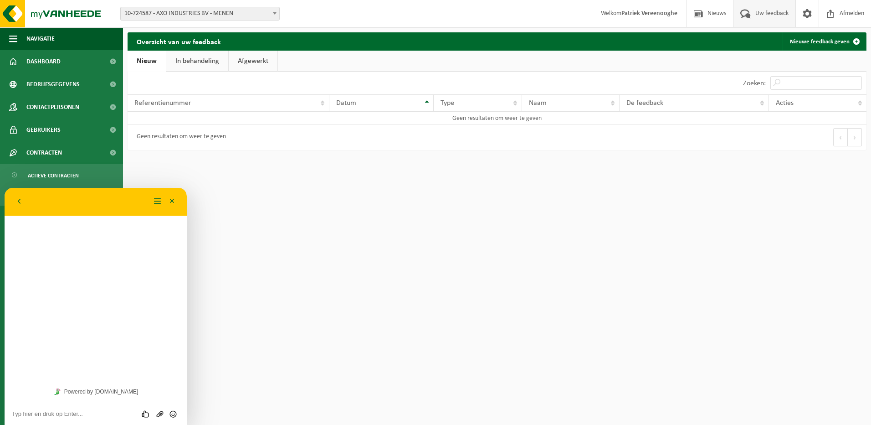
click at [30, 238] on div "Hoe kunnen we u helpen? Nieuw gesprek We typically reply in a few minutes" at bounding box center [96, 284] width 182 height 193
click at [40, 414] on textarea at bounding box center [96, 413] width 168 height 7
type textarea "H"
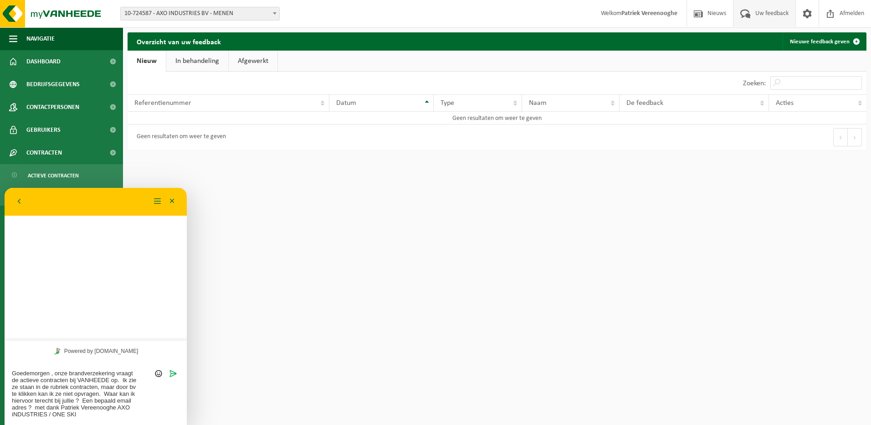
type textarea "Goedemorgen , onze brandverzekering vraagt de actieve contracten bij VANHEEDE o…"
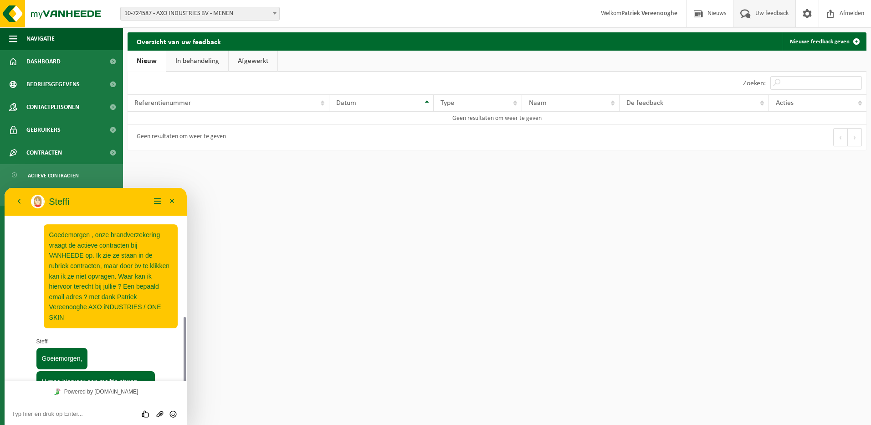
scroll to position [75, 0]
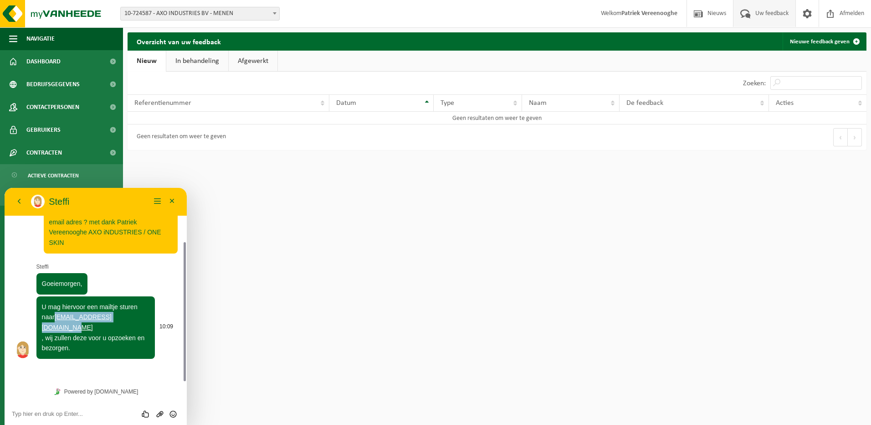
drag, startPoint x: 55, startPoint y: 317, endPoint x: 143, endPoint y: 316, distance: 87.9
click at [143, 316] on span "U mag hiervoor een mailtje sturen naar customercare@vanheede.com , wij zullen d…" at bounding box center [93, 327] width 103 height 49
copy span "customercare@vanheede.com"
click at [42, 407] on div "Beoordeel deze chat Upload bestand Emoji invoeren" at bounding box center [96, 413] width 182 height 23
click at [36, 411] on textarea at bounding box center [96, 413] width 168 height 7
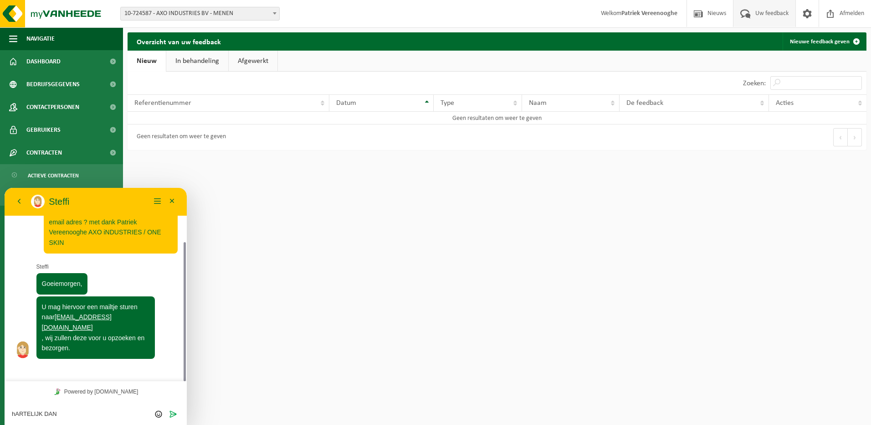
type textarea "hARTELIJK DANK"
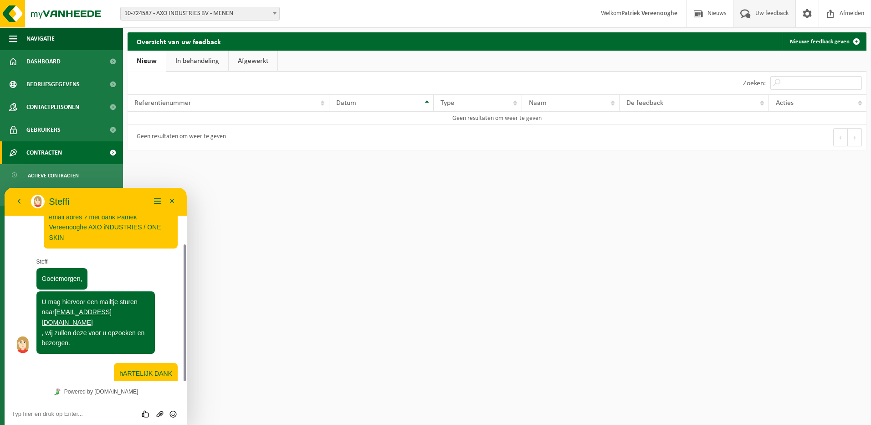
click at [50, 155] on span "Contracten" at bounding box center [44, 152] width 36 height 23
click at [76, 148] on link "Contracten" at bounding box center [61, 152] width 123 height 23
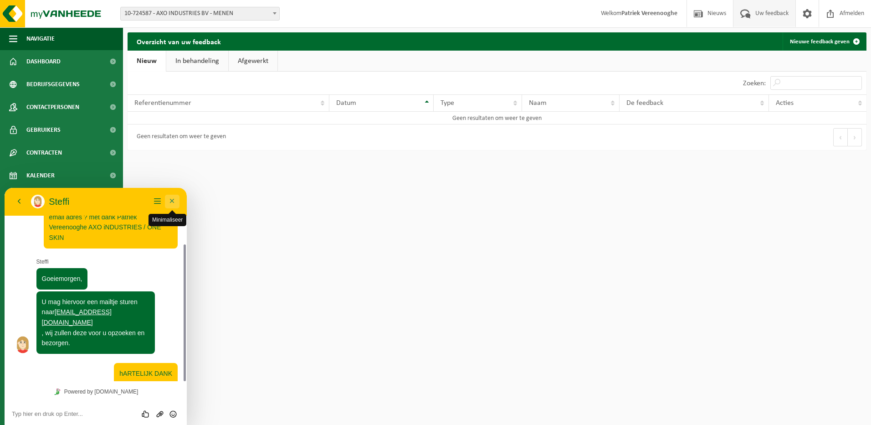
click at [175, 201] on button "Minimaliseer" at bounding box center [172, 202] width 15 height 14
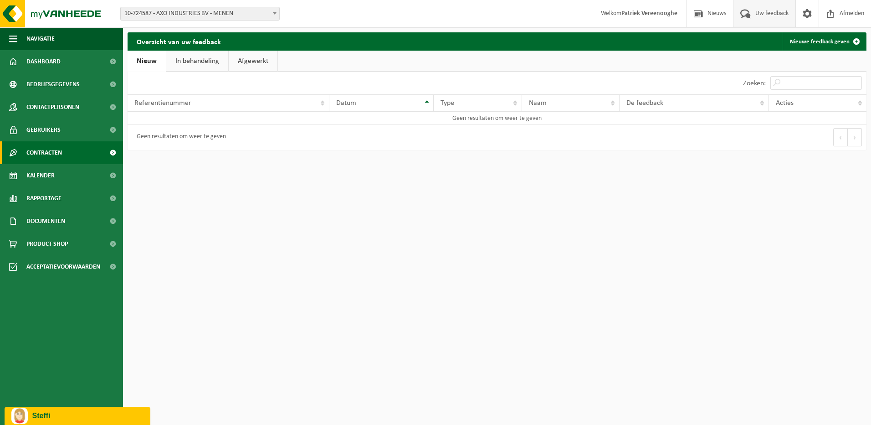
click at [47, 152] on span "Contracten" at bounding box center [44, 152] width 36 height 23
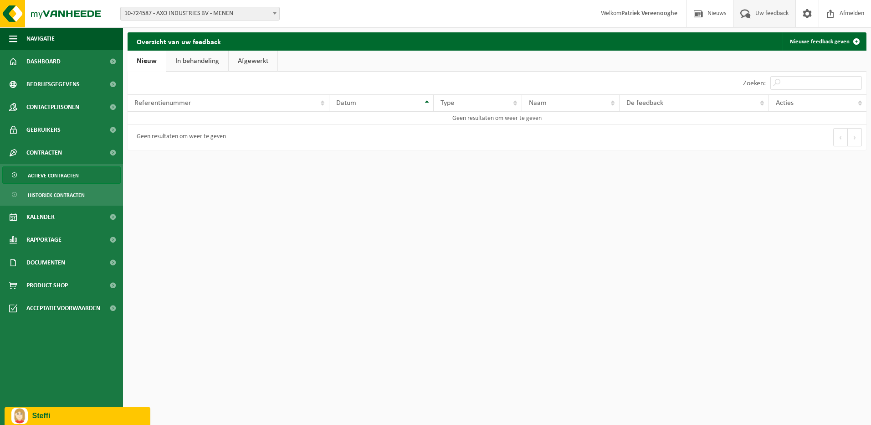
click at [64, 176] on span "Actieve contracten" at bounding box center [53, 175] width 51 height 17
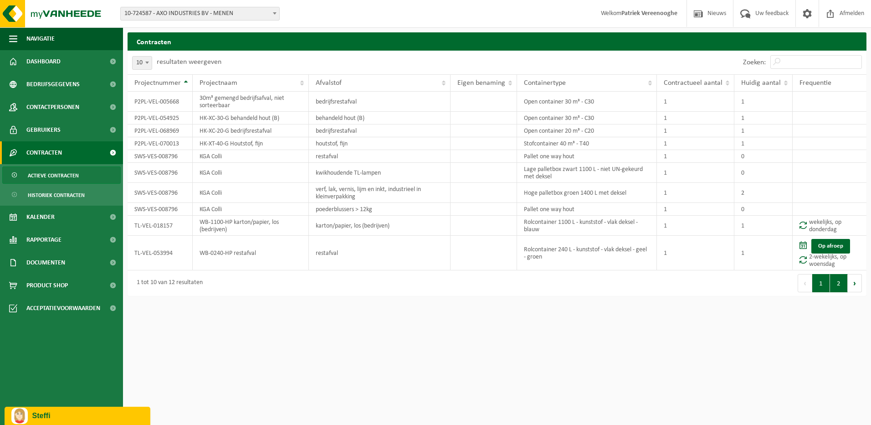
click at [839, 284] on button "2" at bounding box center [839, 283] width 18 height 18
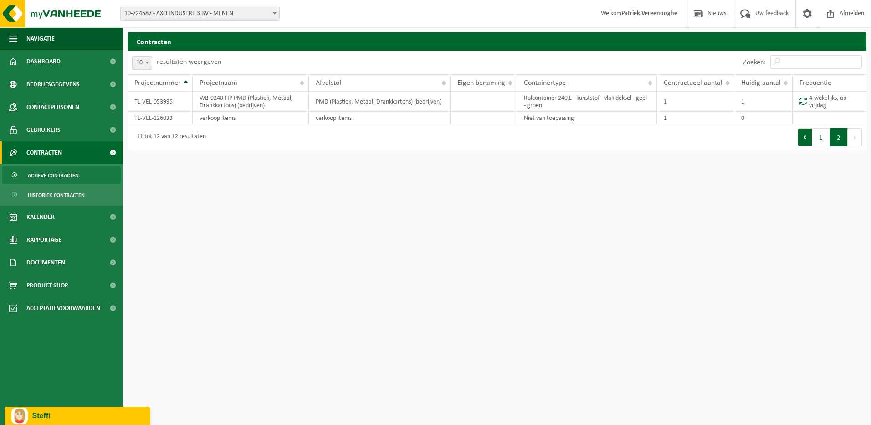
click at [807, 137] on button "Vorige" at bounding box center [805, 137] width 15 height 18
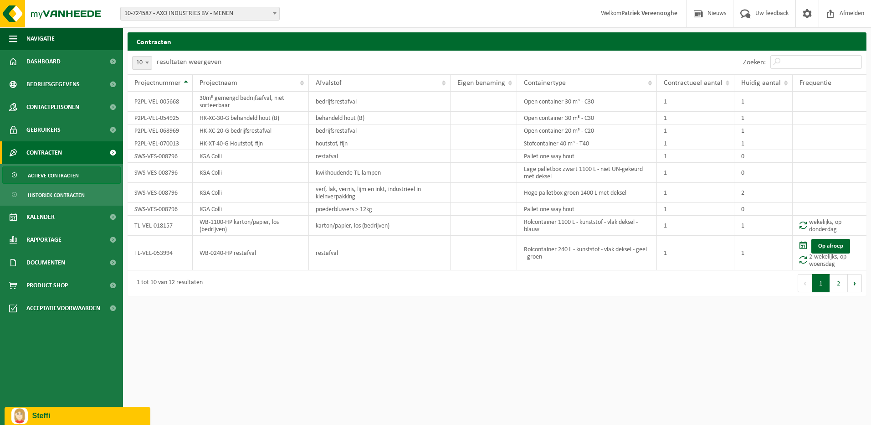
drag, startPoint x: 835, startPoint y: 280, endPoint x: 827, endPoint y: 285, distance: 9.6
click at [835, 280] on button "2" at bounding box center [839, 283] width 18 height 18
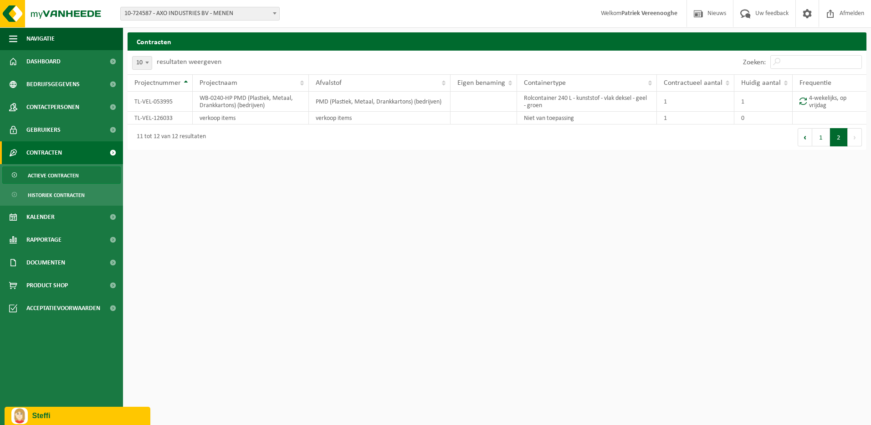
click at [273, 10] on span at bounding box center [274, 13] width 9 height 12
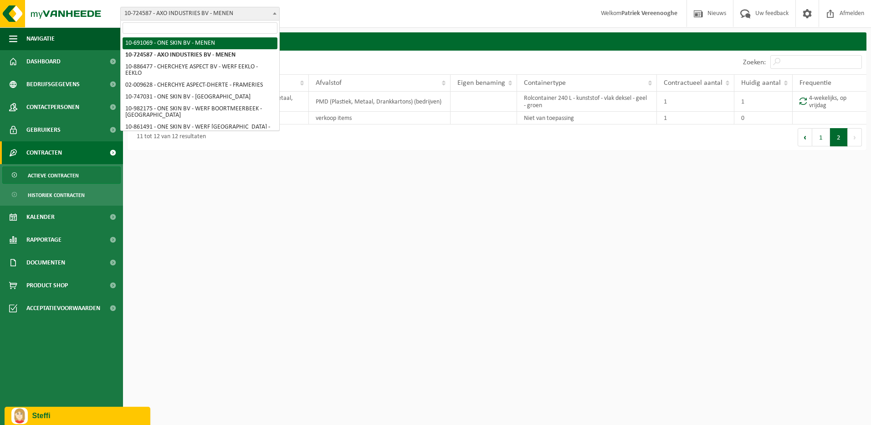
select select "19144"
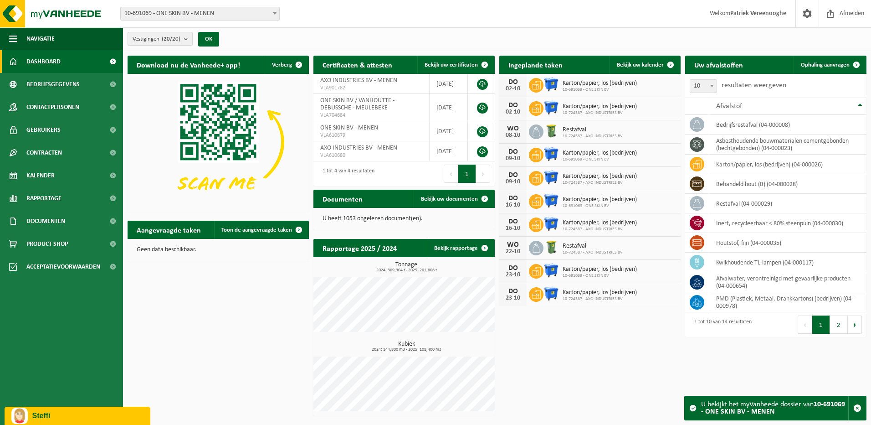
click at [186, 36] on b "submit" at bounding box center [188, 38] width 8 height 13
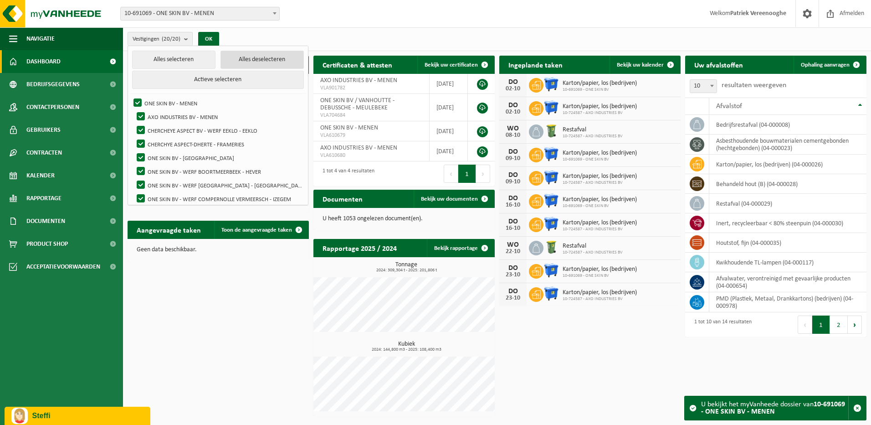
click at [252, 56] on button "Alles deselecteren" at bounding box center [261, 60] width 83 height 18
checkbox input "false"
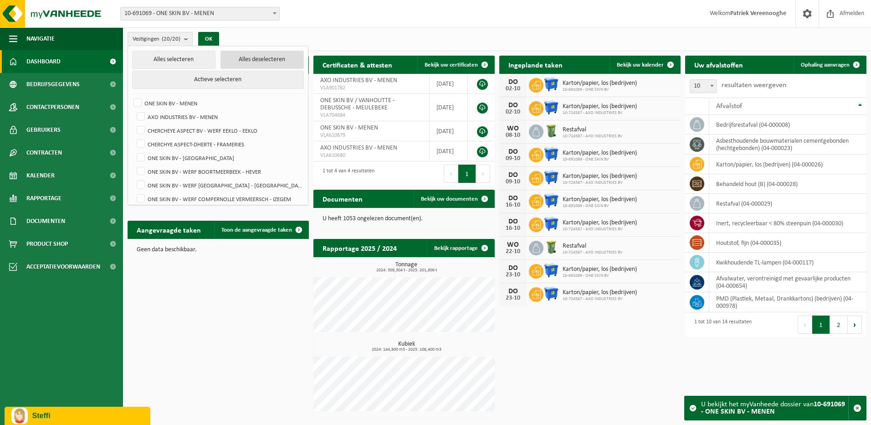
checkbox input "false"
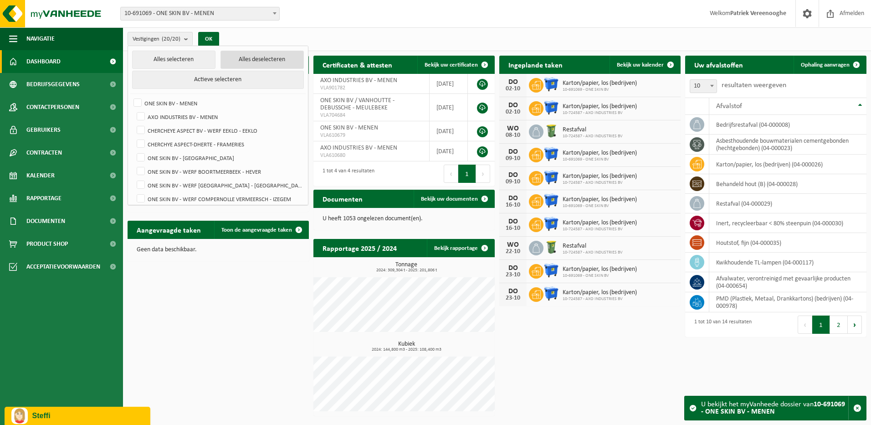
checkbox input "false"
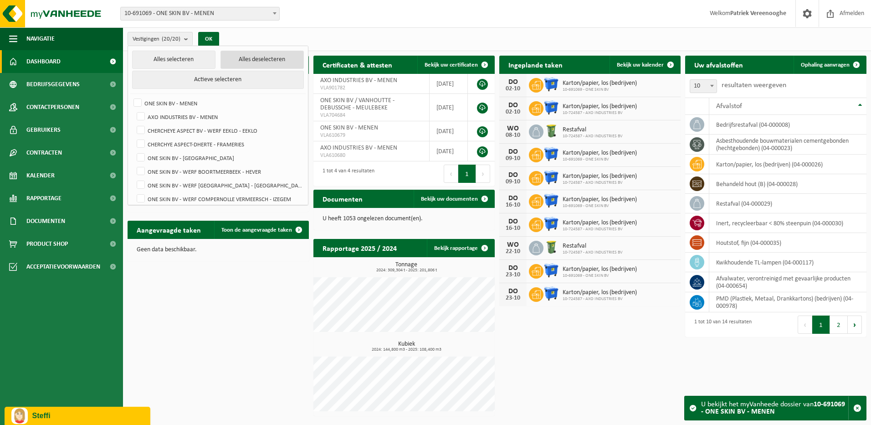
checkbox input "false"
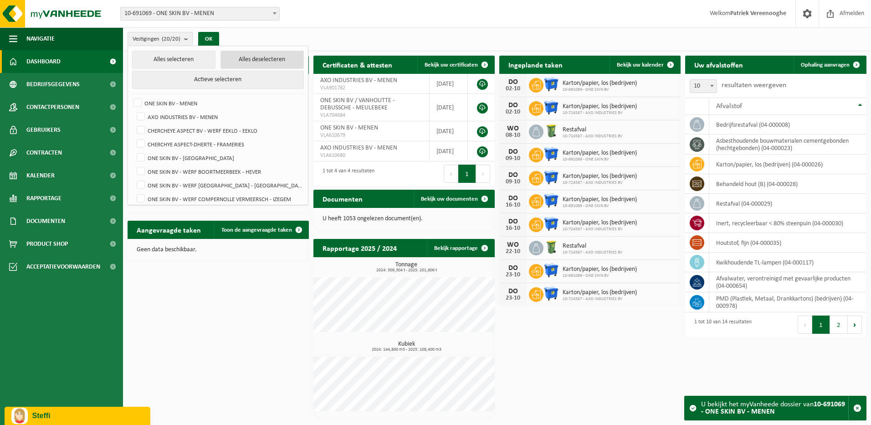
checkbox input "false"
click at [137, 100] on label "ONE SKIN BV - MENEN" at bounding box center [218, 103] width 172 height 14
click at [130, 96] on input "ONE SKIN BV - MENEN" at bounding box center [130, 96] width 0 height 0
checkbox input "true"
click at [210, 36] on button "OK" at bounding box center [205, 39] width 21 height 15
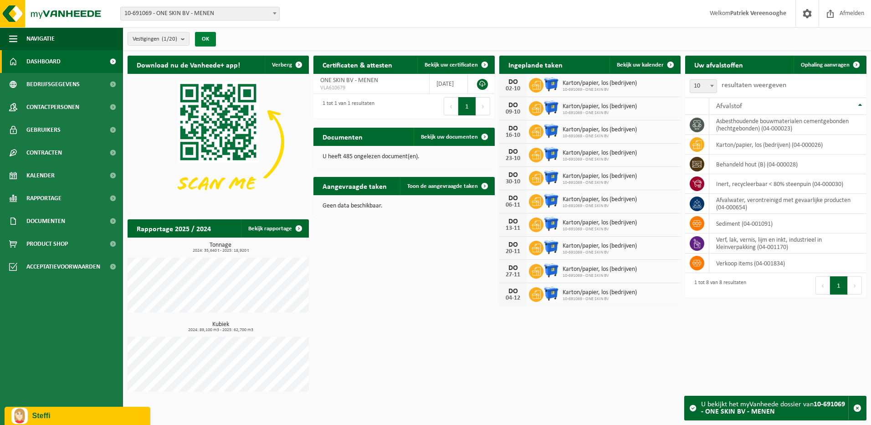
click at [209, 42] on button "OK" at bounding box center [205, 39] width 21 height 15
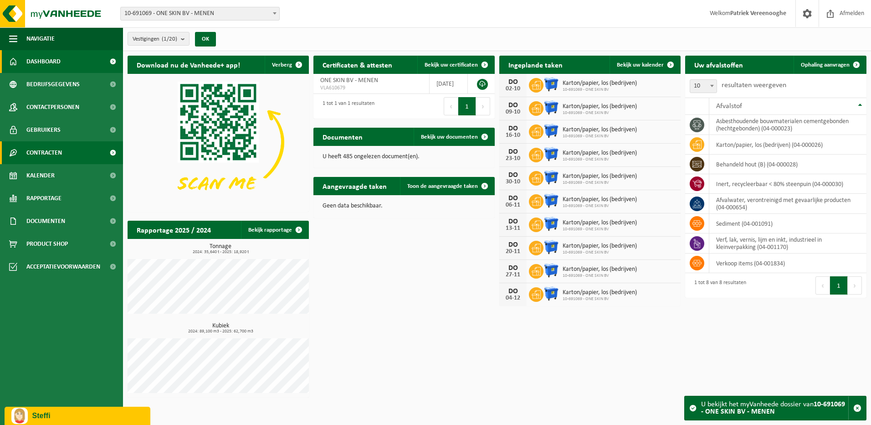
click at [55, 153] on span "Contracten" at bounding box center [44, 152] width 36 height 23
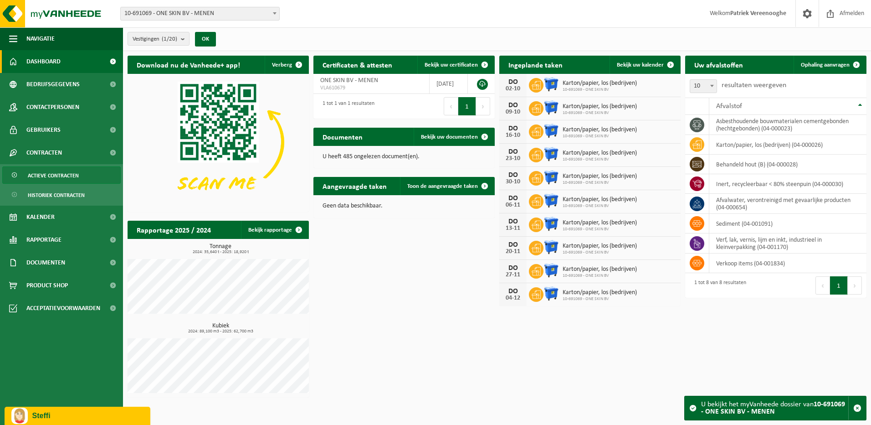
click at [52, 177] on span "Actieve contracten" at bounding box center [53, 175] width 51 height 17
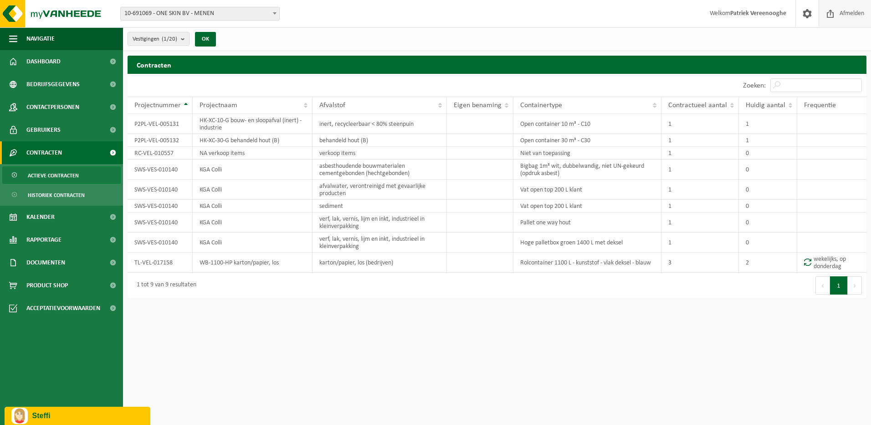
click at [848, 10] on span "Afmelden" at bounding box center [851, 13] width 29 height 27
